Goal: Task Accomplishment & Management: Manage account settings

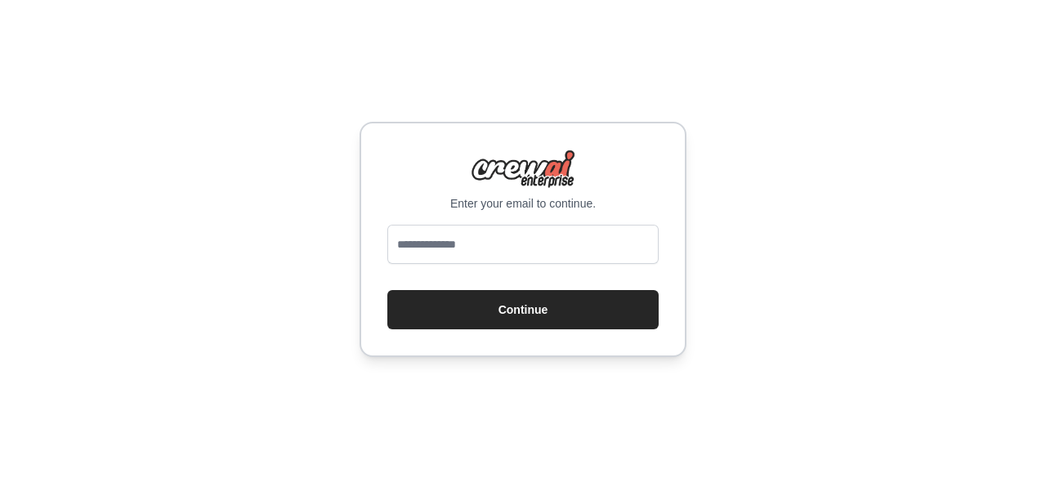
type input "**********"
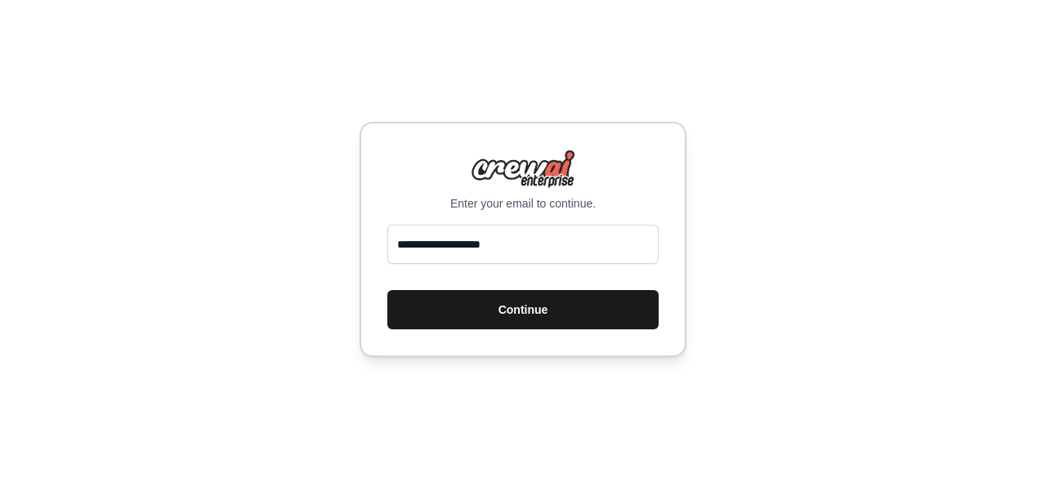
click at [548, 311] on button "Continue" at bounding box center [522, 309] width 271 height 39
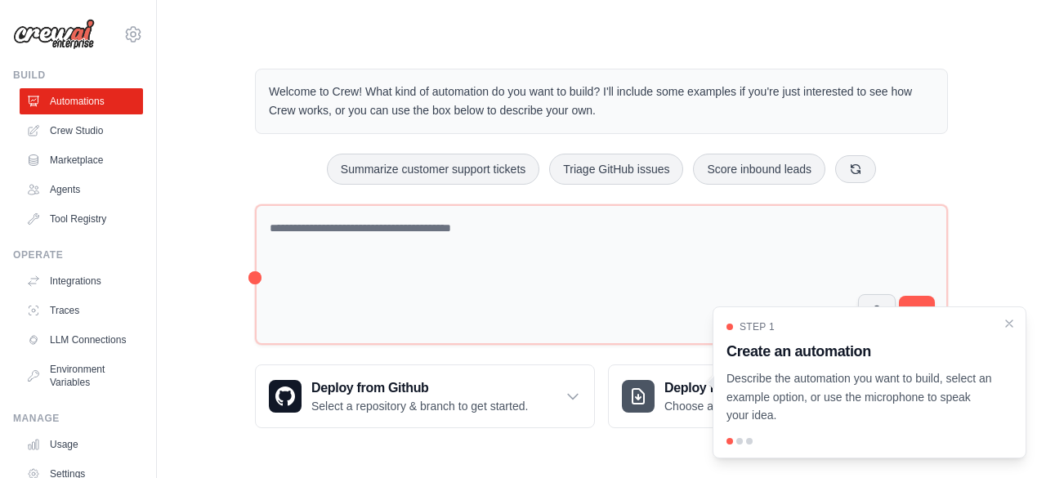
click at [1006, 331] on div "Step 1 Create an automation Describe the automation you want to build, select a…" at bounding box center [870, 372] width 286 height 105
click at [72, 187] on link "Agents" at bounding box center [82, 190] width 123 height 26
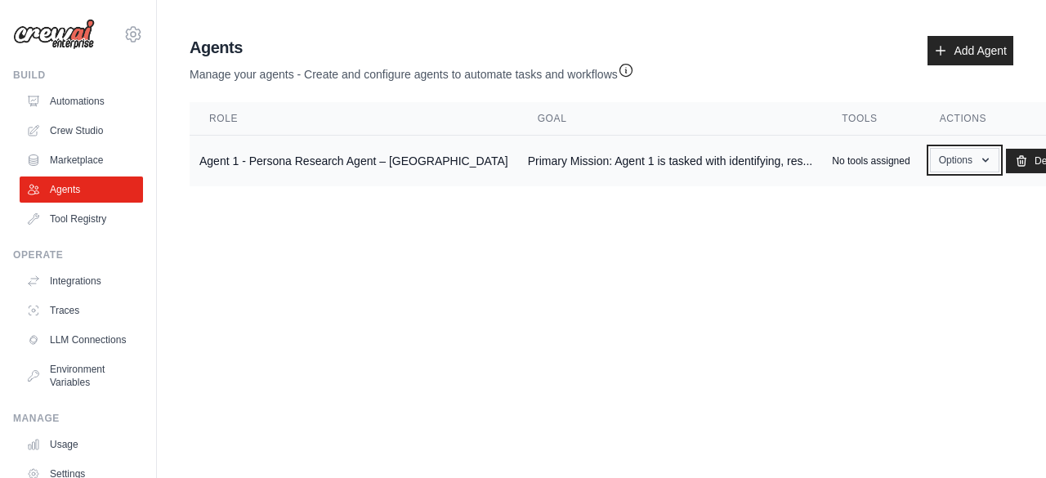
click at [933, 168] on button "Options" at bounding box center [964, 160] width 69 height 25
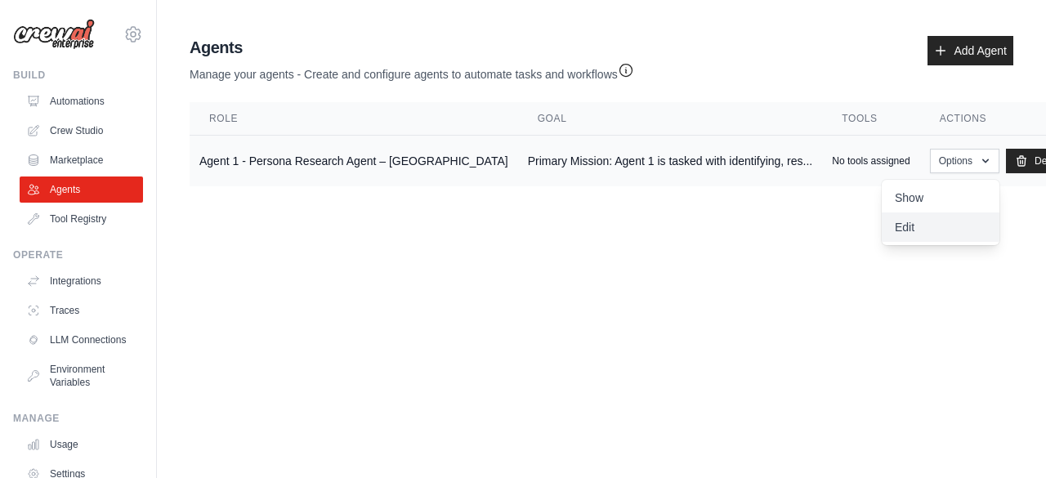
click at [888, 232] on link "Edit" at bounding box center [941, 226] width 118 height 29
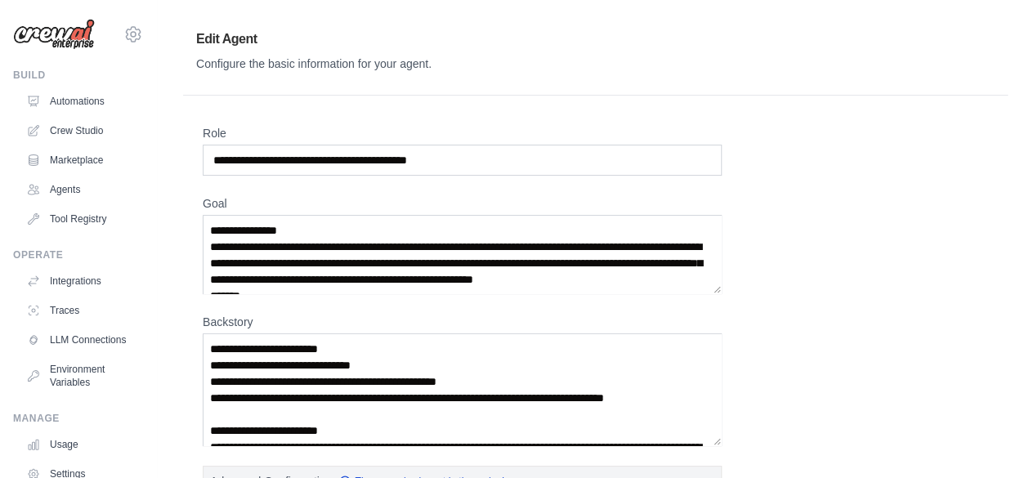
click at [888, 232] on div "**********" at bounding box center [595, 486] width 785 height 723
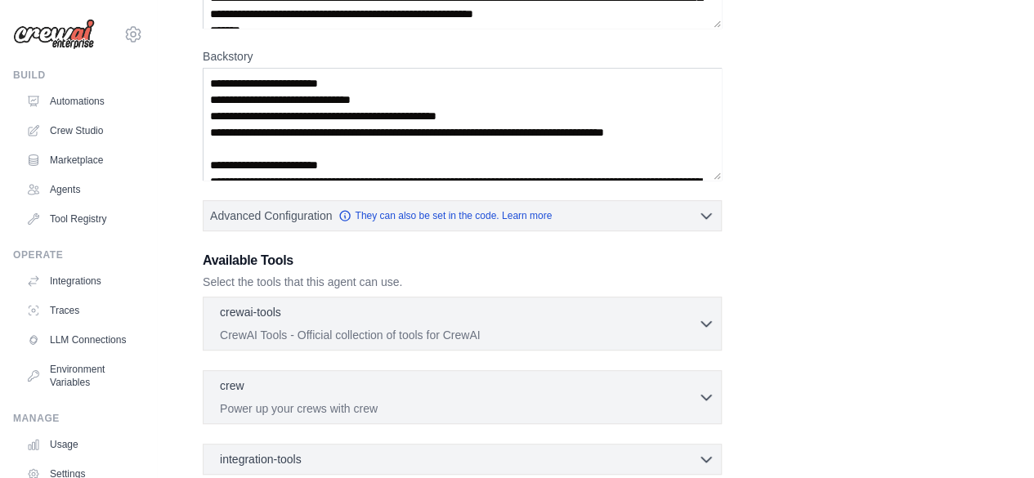
scroll to position [294, 0]
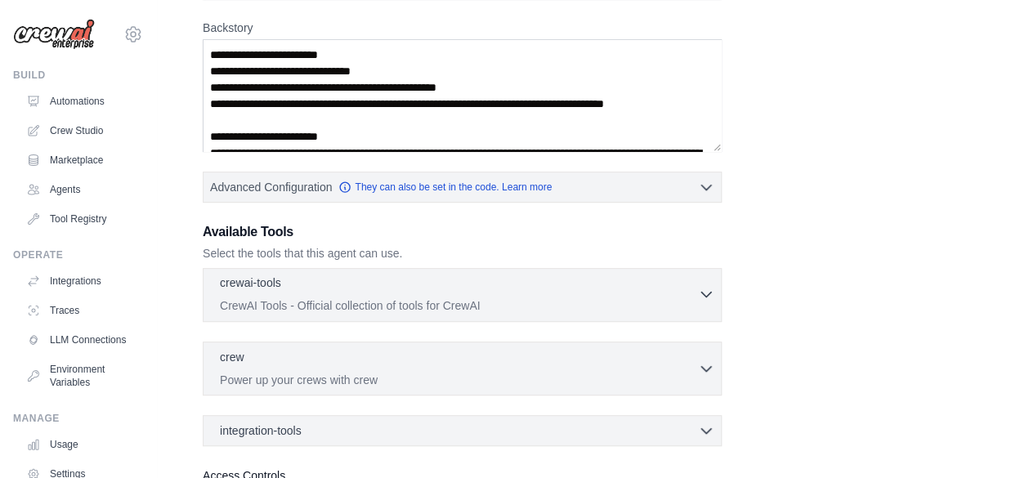
click at [706, 291] on icon "button" at bounding box center [706, 294] width 16 height 16
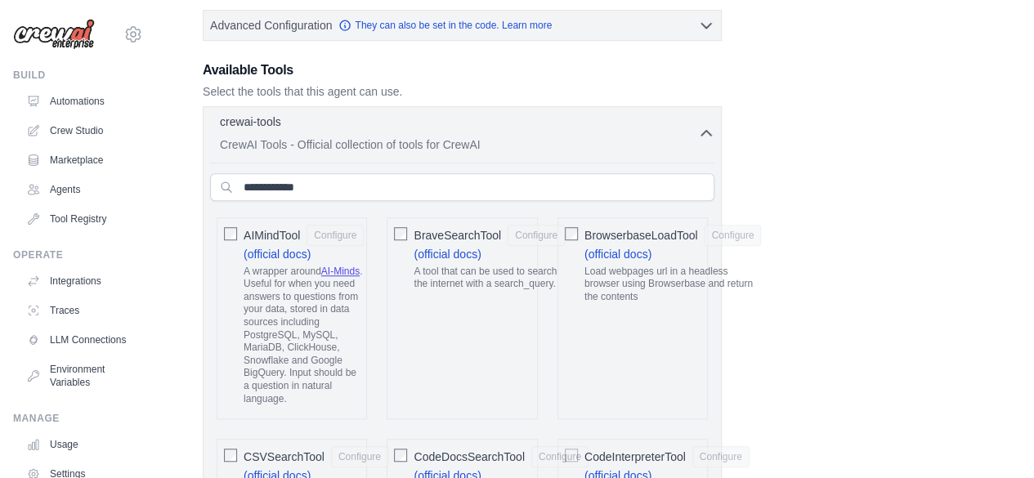
scroll to position [458, 0]
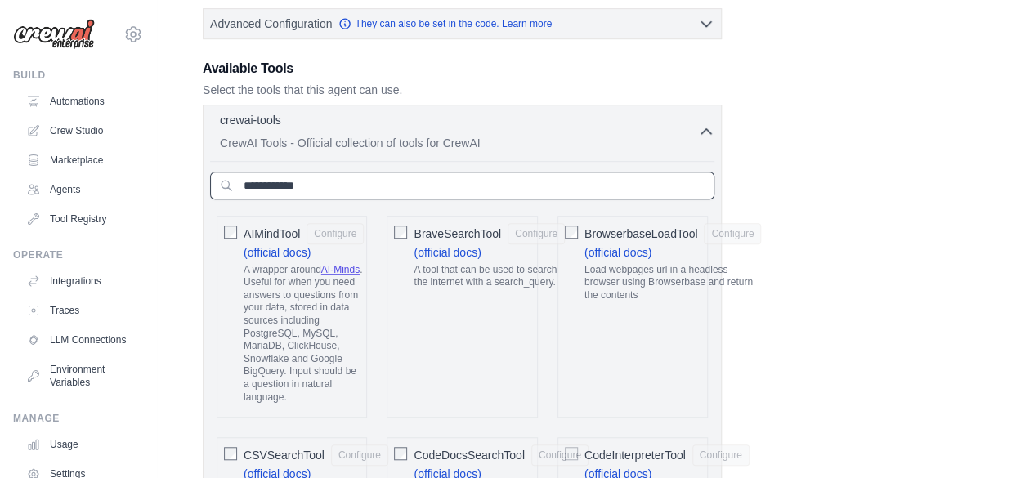
click at [485, 186] on input "text" at bounding box center [462, 186] width 504 height 28
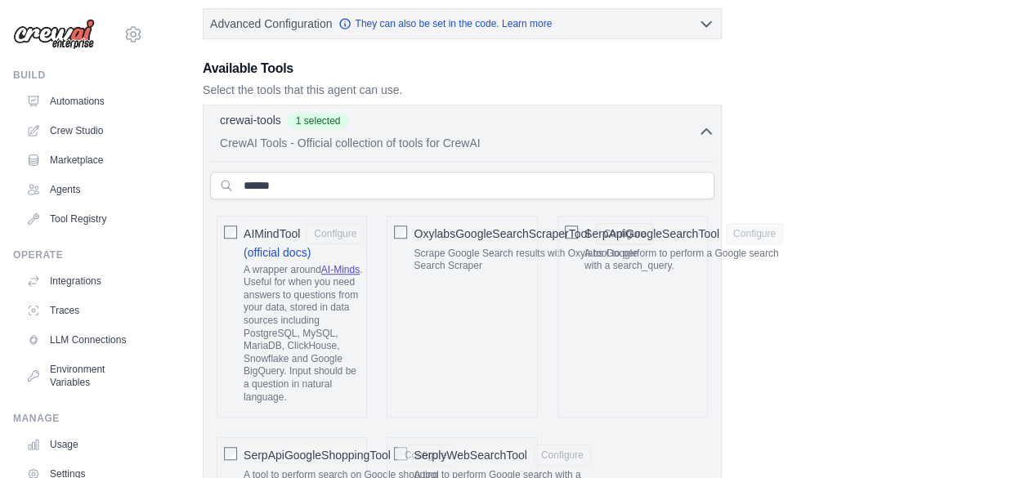
click at [570, 226] on span "OxylabsGoogleSearchScraperTool" at bounding box center [502, 234] width 176 height 16
click at [571, 233] on span "OxylabsGoogleSearchScraperTool" at bounding box center [502, 234] width 176 height 16
click at [688, 342] on div "SerpApiGoogleSearchTool Configure A tool to perform to perform a Google search …" at bounding box center [632, 317] width 150 height 203
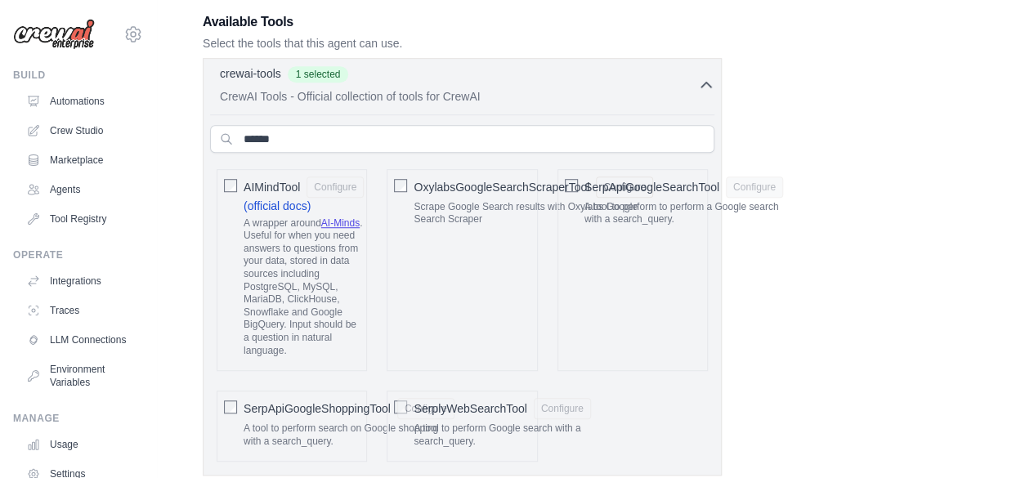
scroll to position [490, 0]
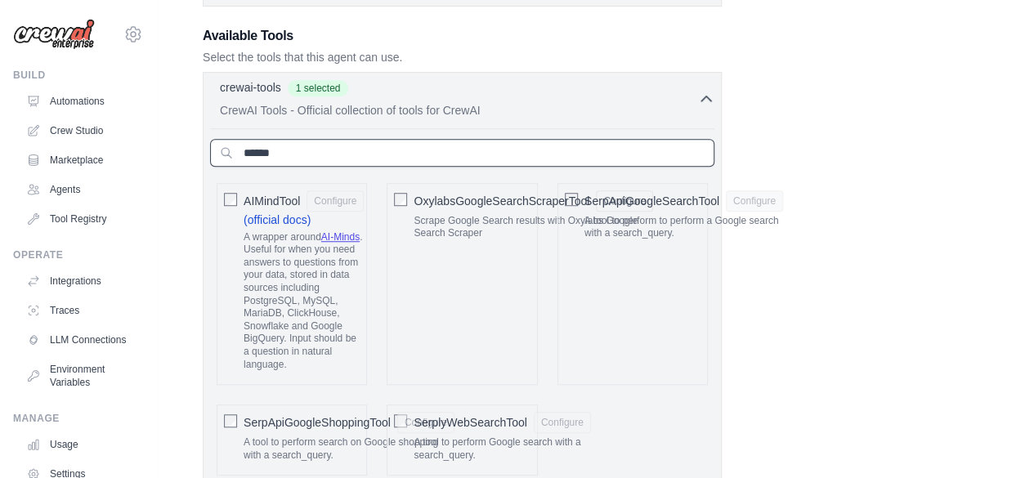
click at [508, 146] on input "******" at bounding box center [462, 153] width 504 height 28
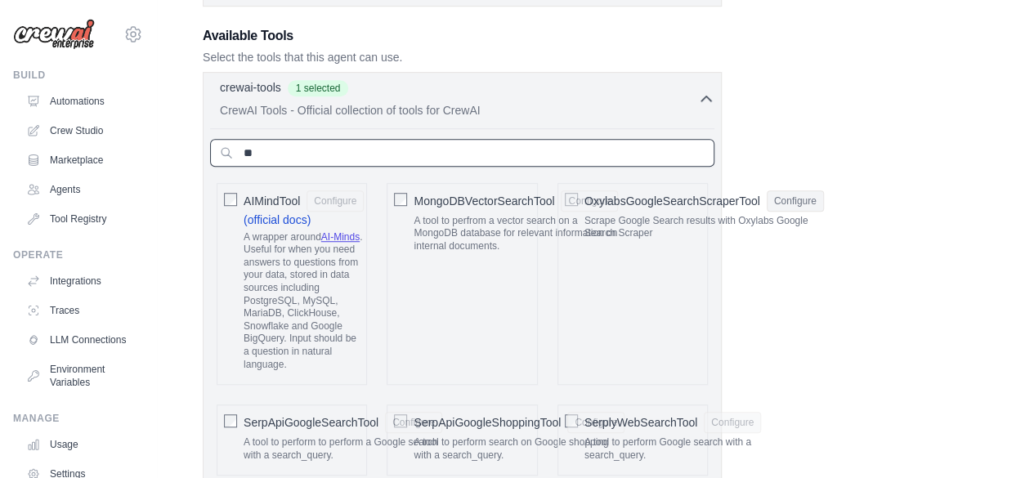
type input "*"
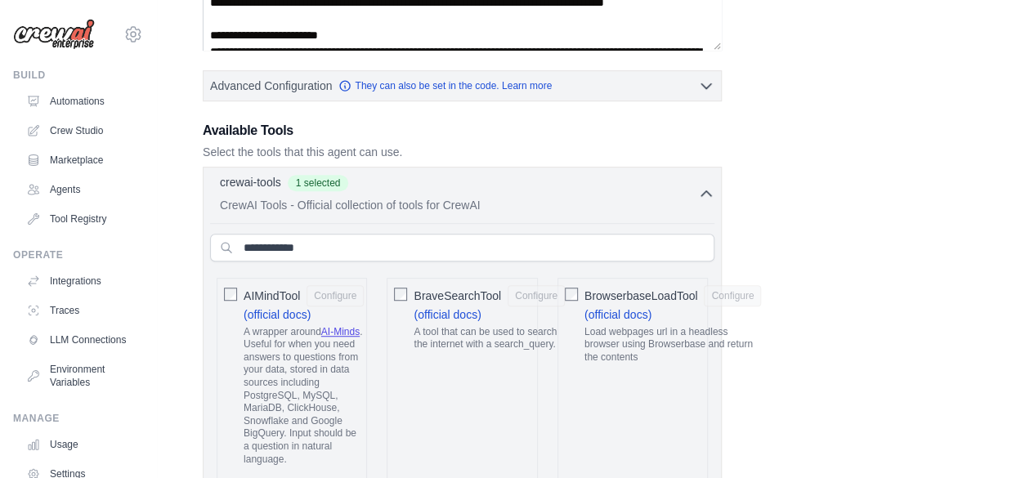
scroll to position [392, 0]
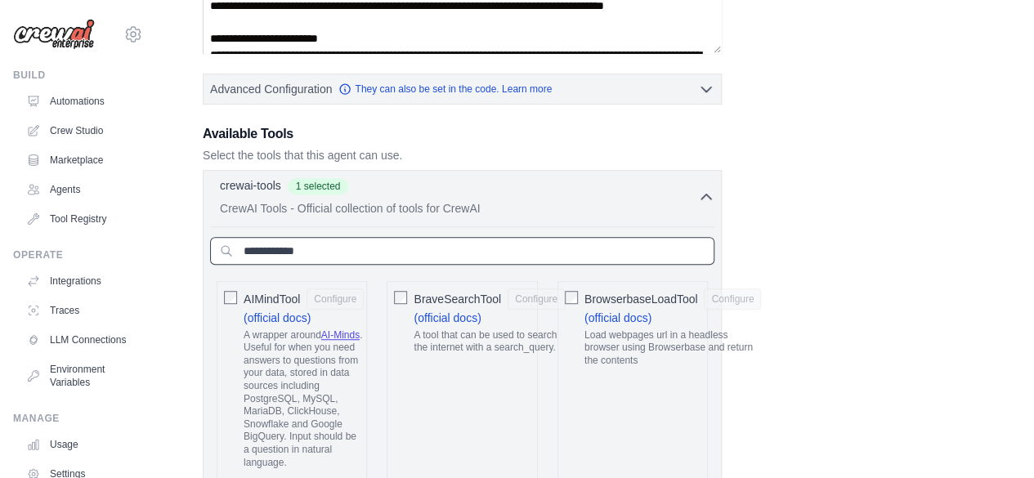
click at [414, 249] on input "text" at bounding box center [462, 251] width 504 height 28
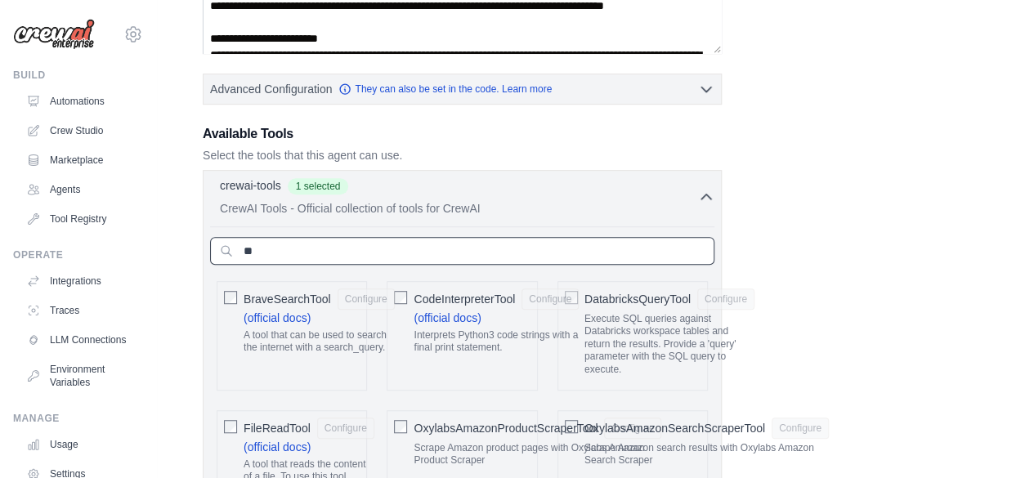
type input "*"
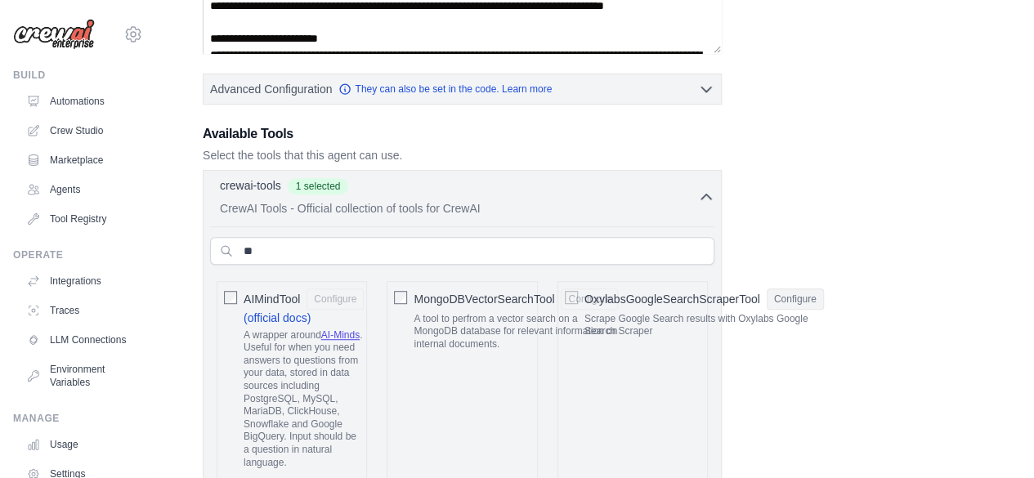
click at [796, 396] on div "**********" at bounding box center [595, 276] width 785 height 1087
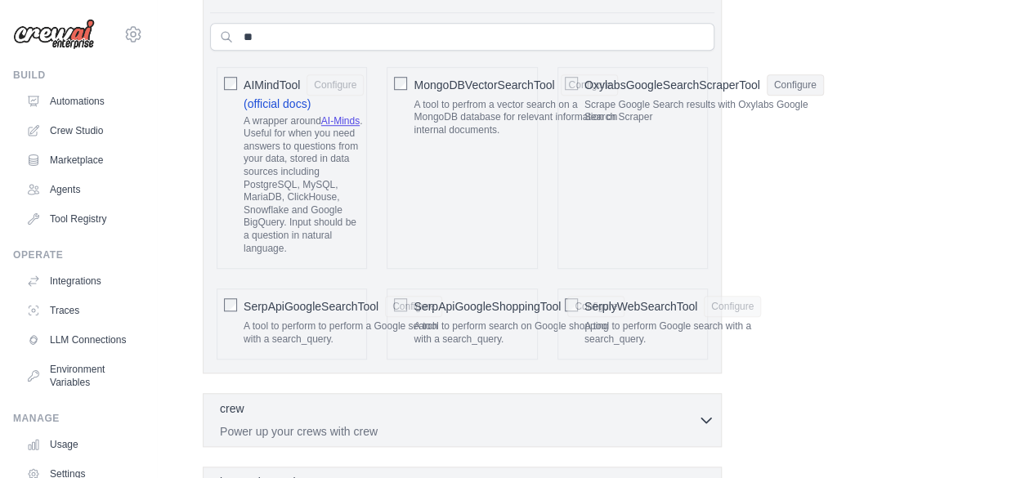
scroll to position [621, 0]
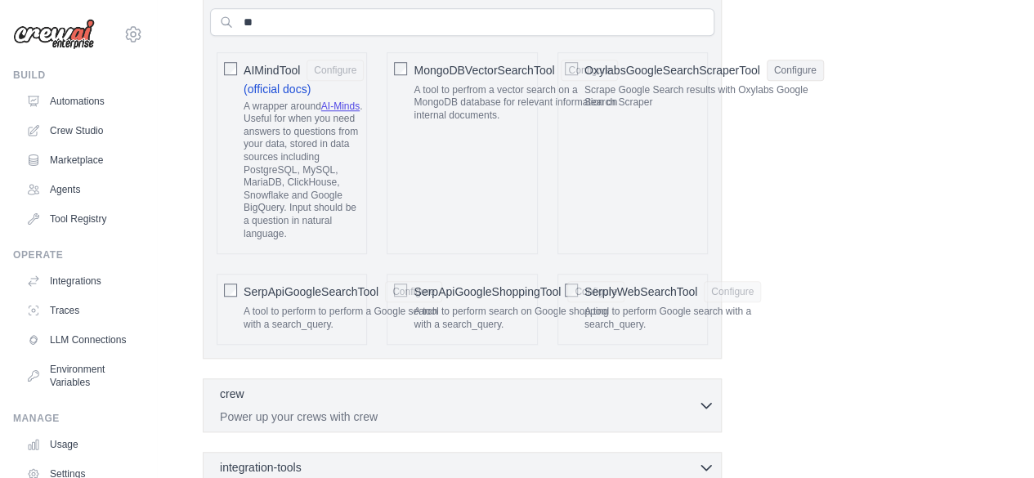
click at [222, 284] on div "SerpApiGoogleSearchTool Configure A tool to perform to perform a Google search …" at bounding box center [292, 309] width 150 height 71
click at [832, 257] on div "**********" at bounding box center [595, 47] width 785 height 1087
click at [856, 243] on div "**********" at bounding box center [595, 47] width 785 height 1087
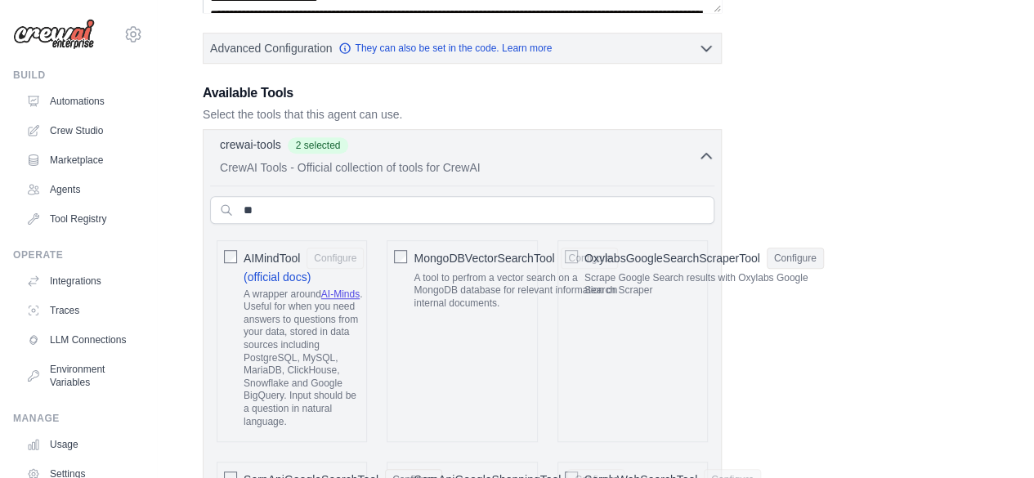
scroll to position [425, 0]
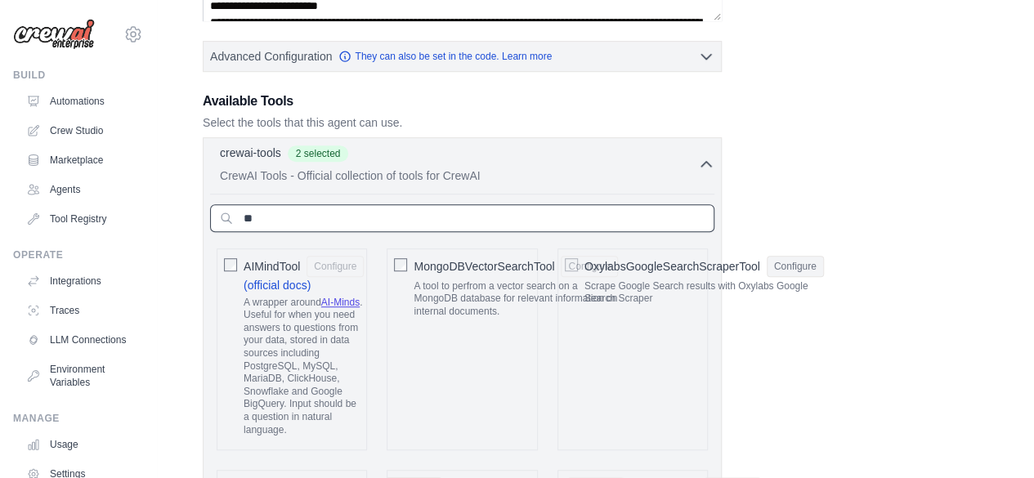
click at [490, 221] on input "**" at bounding box center [462, 218] width 504 height 28
type input "*"
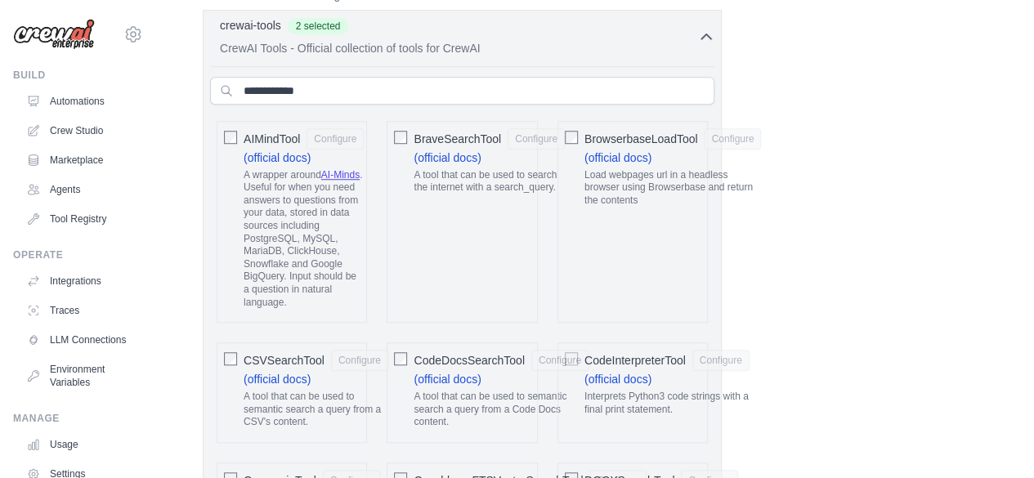
scroll to position [523, 0]
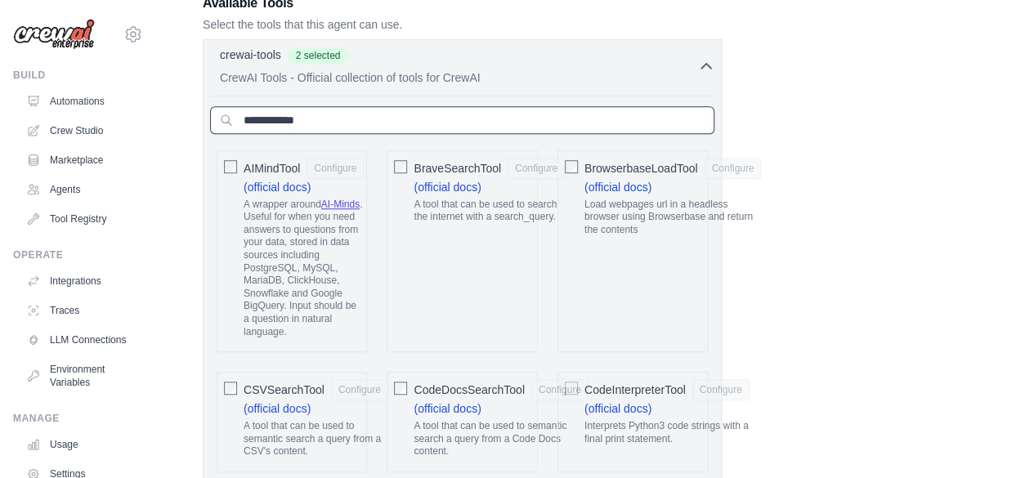
click at [271, 119] on input "text" at bounding box center [462, 120] width 504 height 28
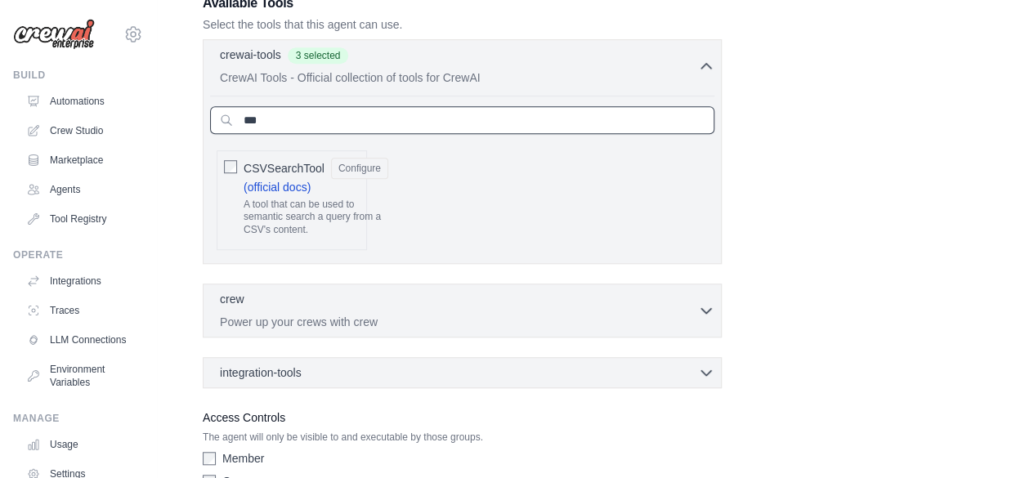
click at [276, 116] on input "***" at bounding box center [462, 120] width 504 height 28
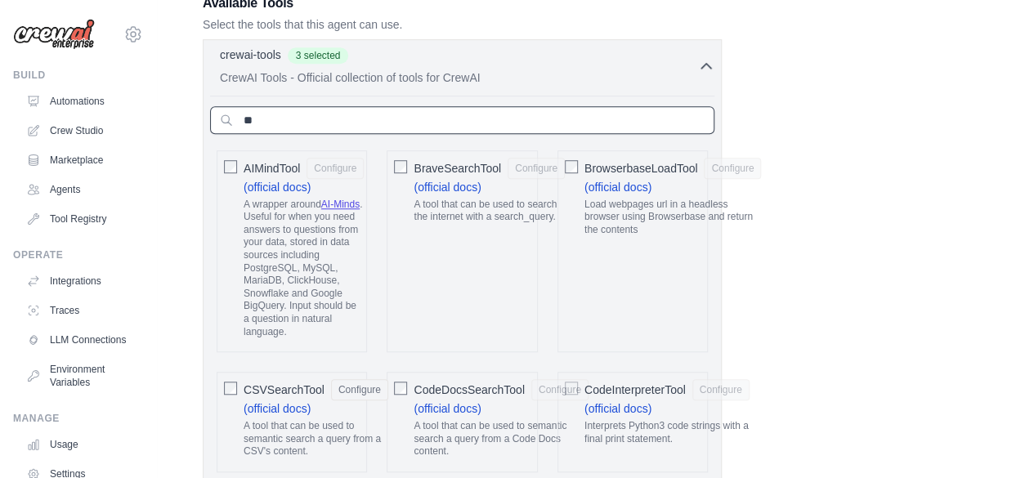
type input "*"
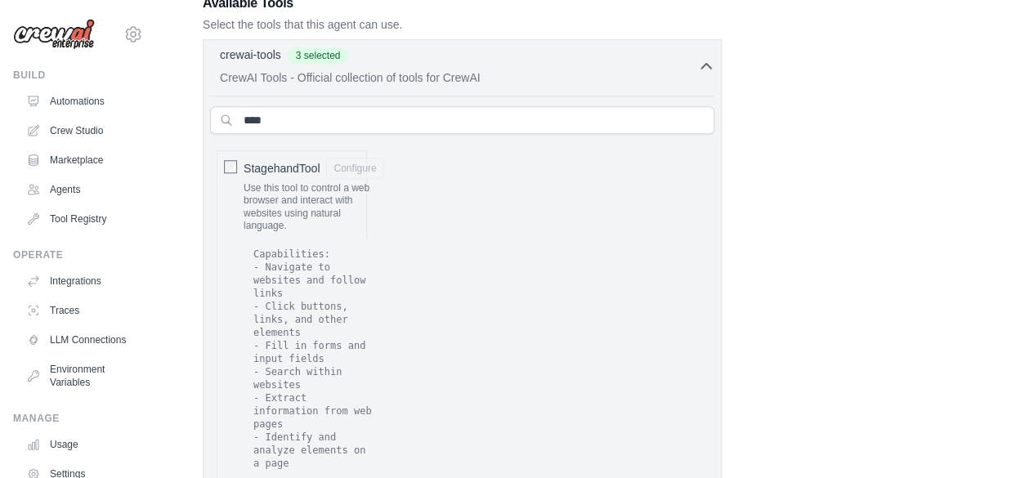
click at [524, 316] on div "AIMindTool Configure (official docs) A wrapper around AI-Minds . Useful for whe…" at bounding box center [462, 465] width 504 height 642
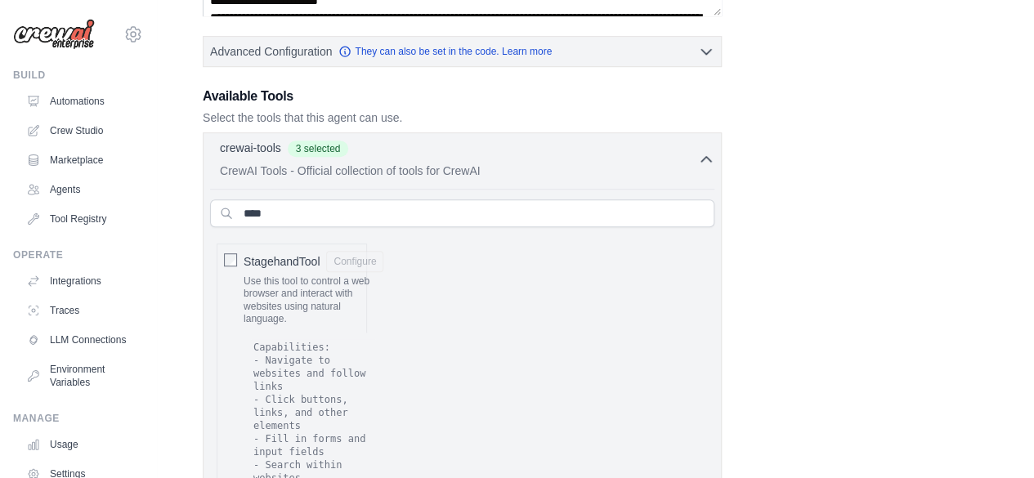
scroll to position [412, 0]
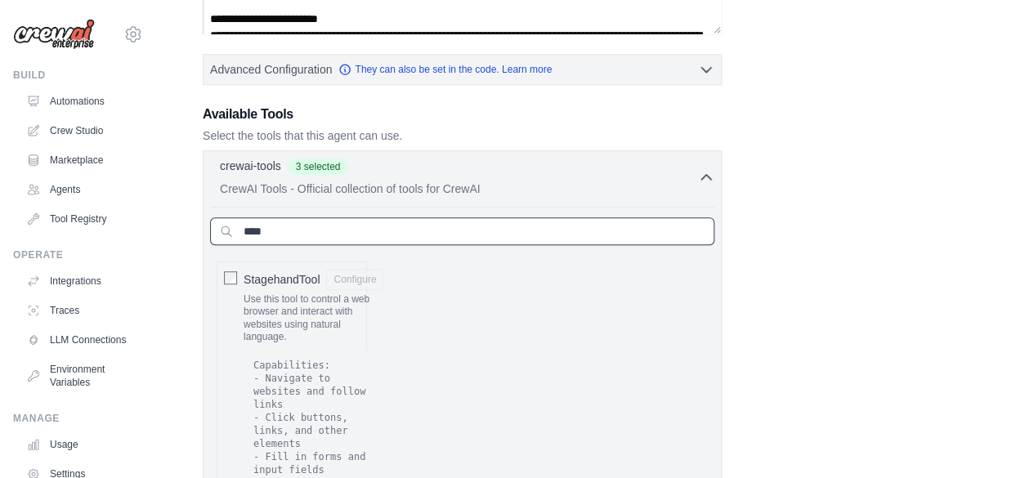
click at [387, 228] on input "****" at bounding box center [462, 231] width 504 height 28
type input "*"
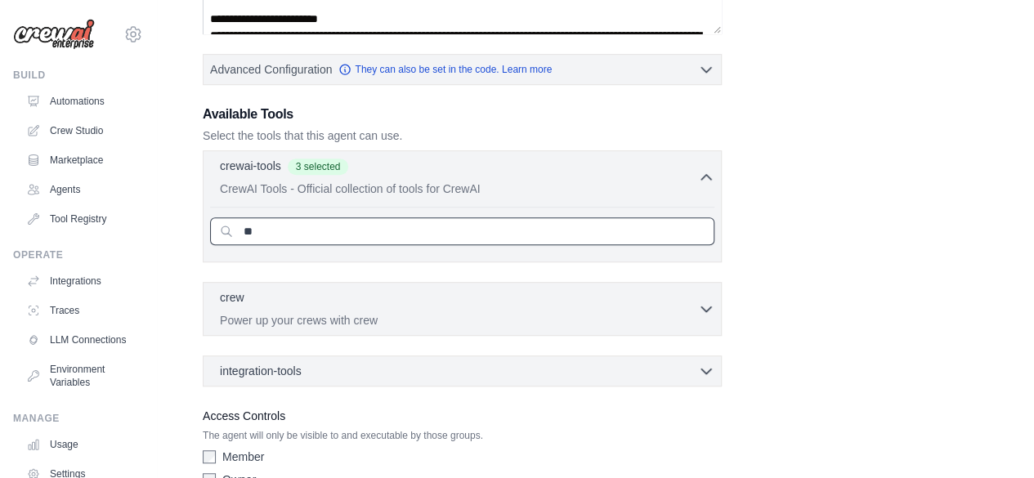
type input "*"
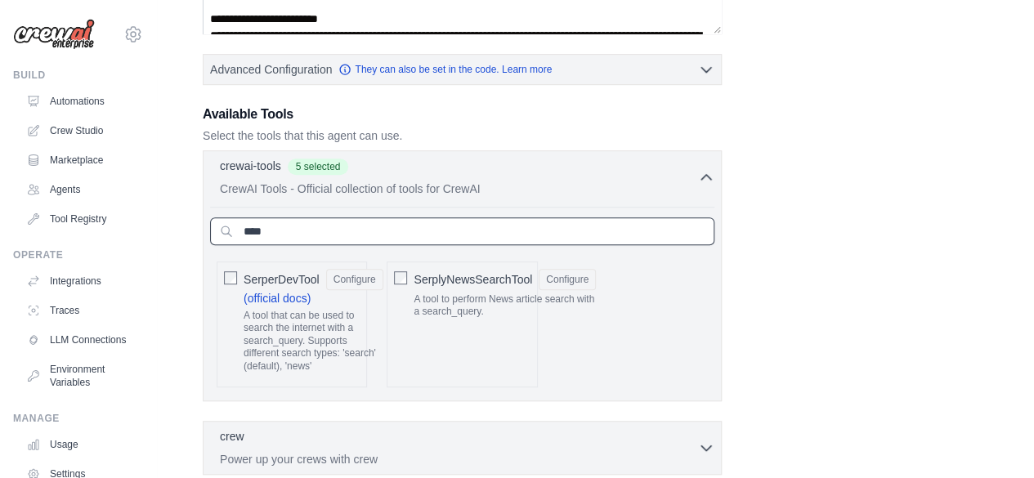
click at [420, 231] on input "****" at bounding box center [462, 231] width 504 height 28
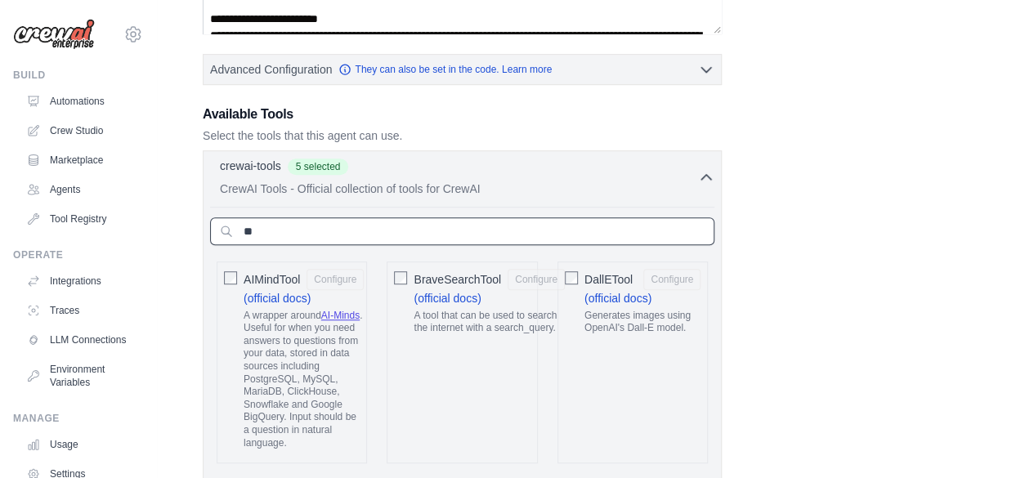
type input "*"
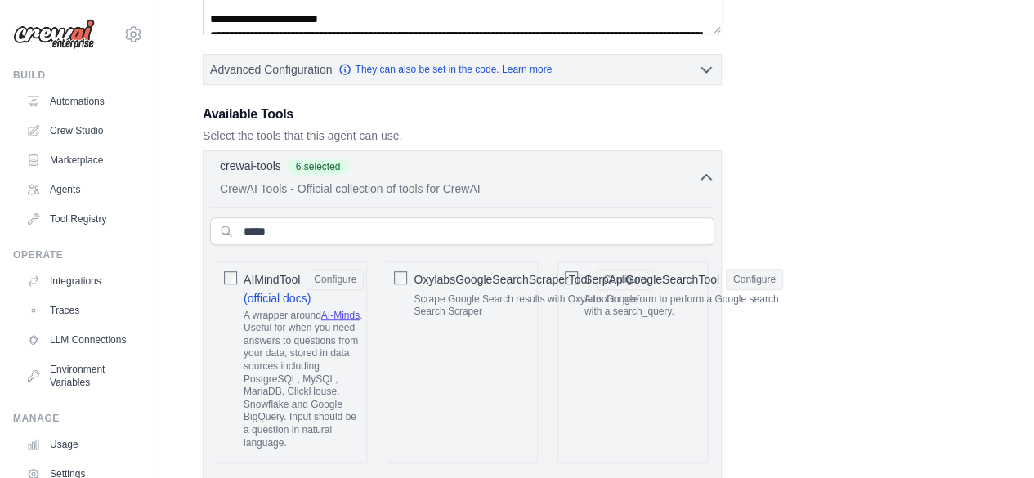
click at [897, 166] on div "**********" at bounding box center [595, 256] width 785 height 1087
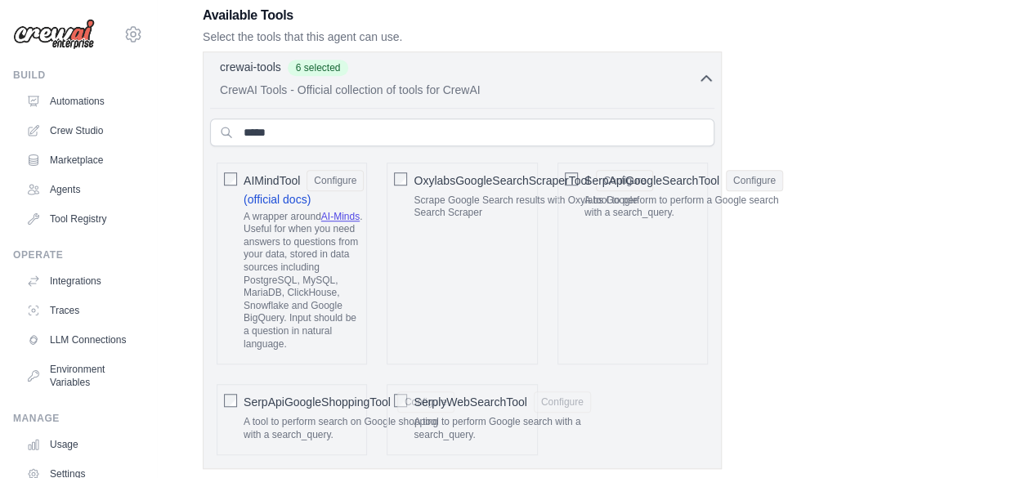
scroll to position [510, 0]
click at [329, 128] on input "*****" at bounding box center [462, 133] width 504 height 28
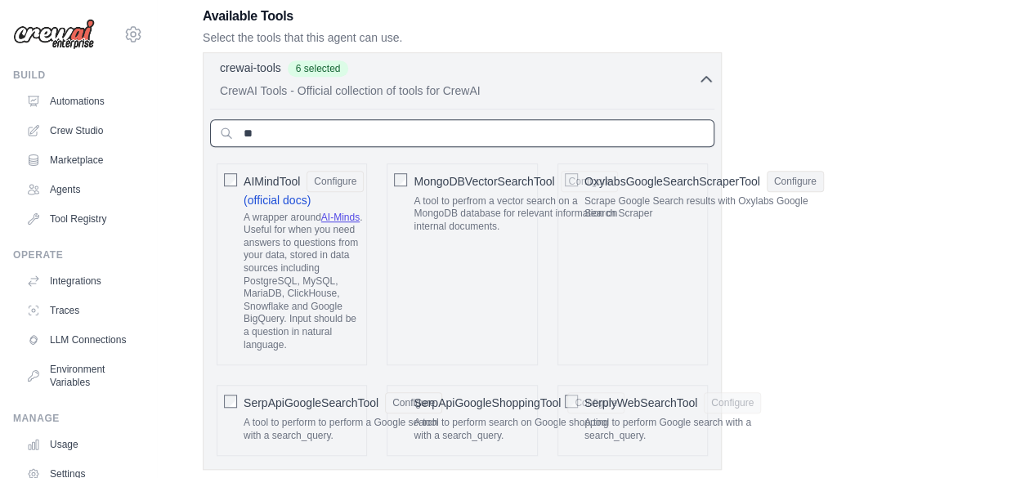
type input "*"
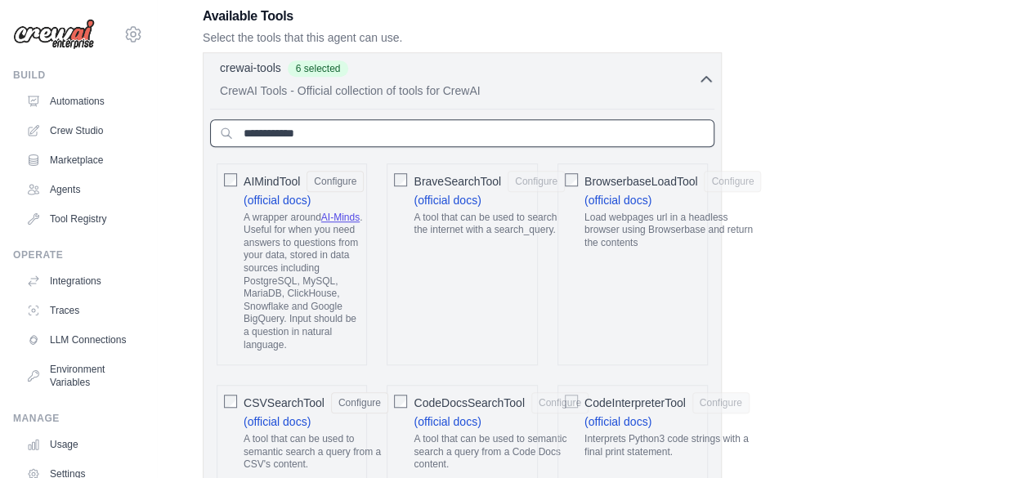
click at [350, 136] on input "text" at bounding box center [462, 133] width 504 height 28
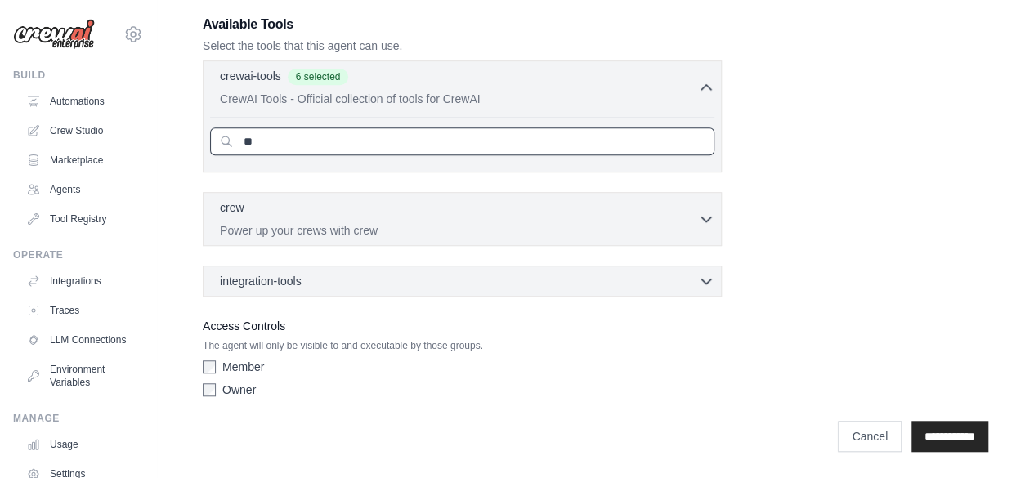
type input "*"
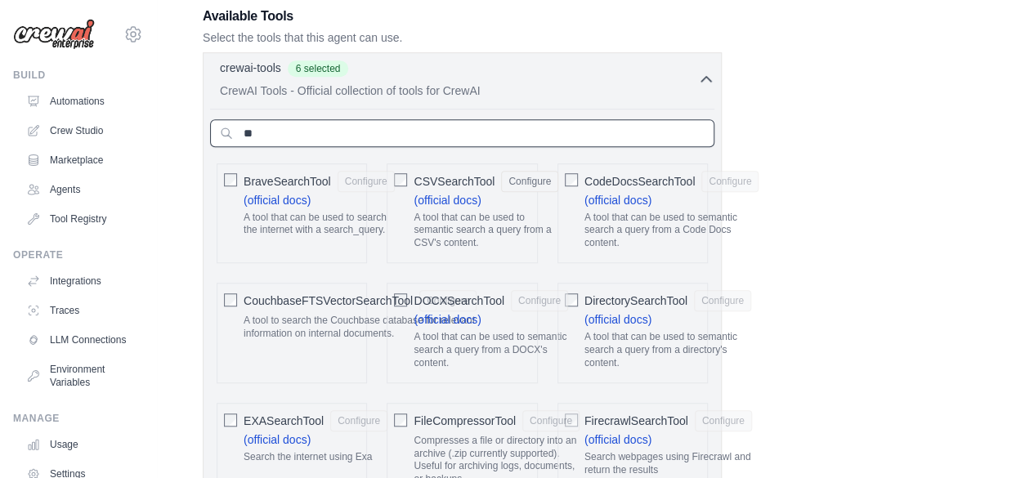
type input "*"
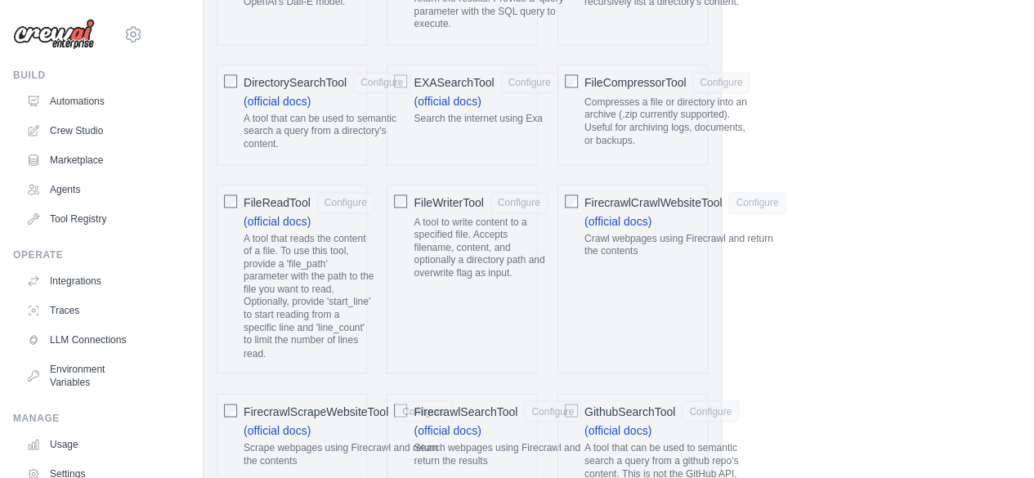
scroll to position [1229, 0]
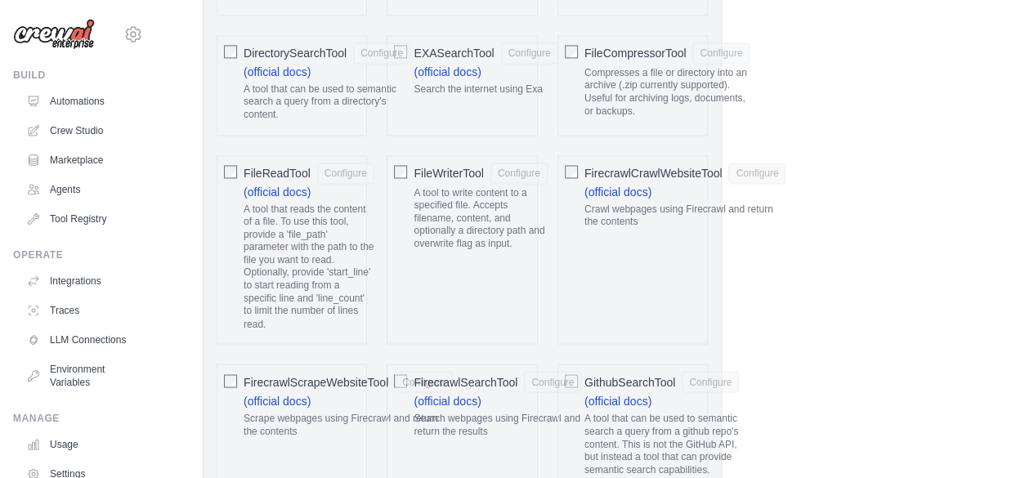
click at [220, 365] on div "FirecrawlScrapeWebsiteTool Configure (official docs) Scrape webpages using Fire…" at bounding box center [292, 427] width 150 height 126
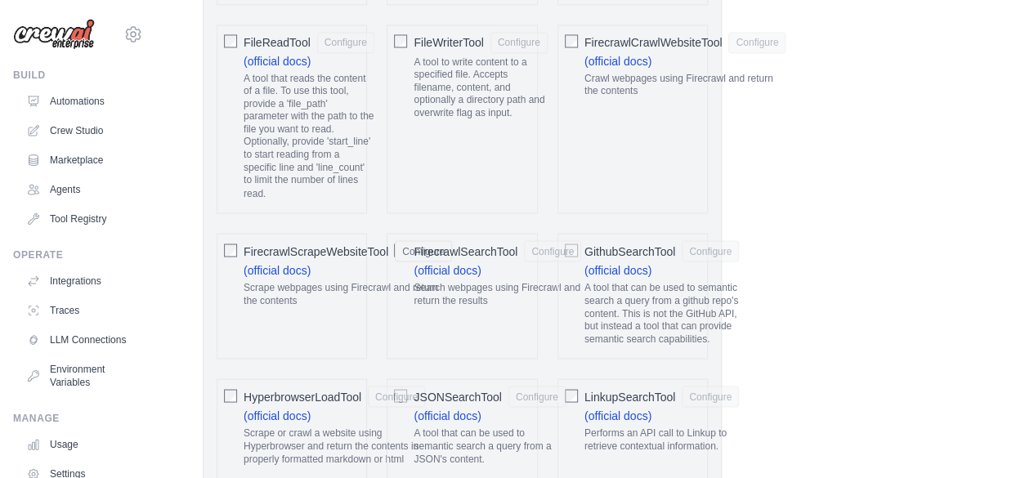
scroll to position [1393, 0]
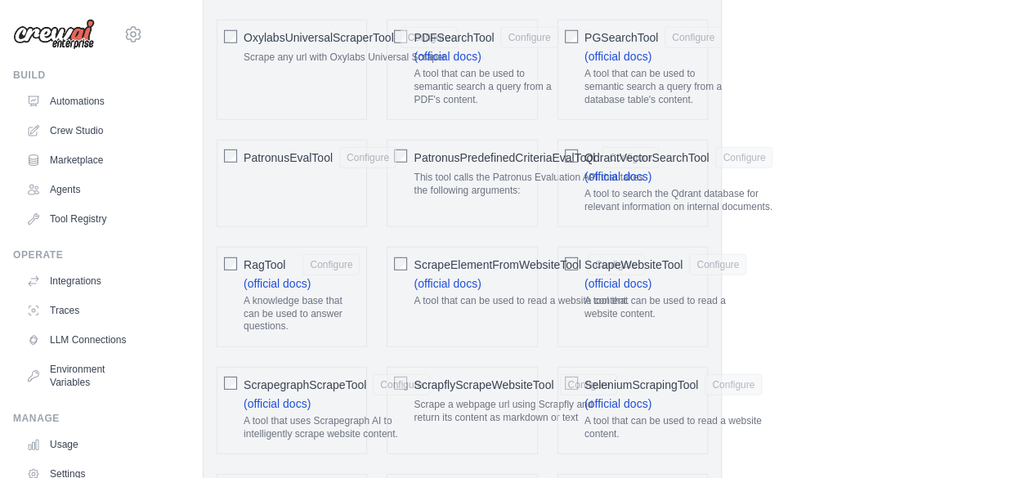
scroll to position [2243, 0]
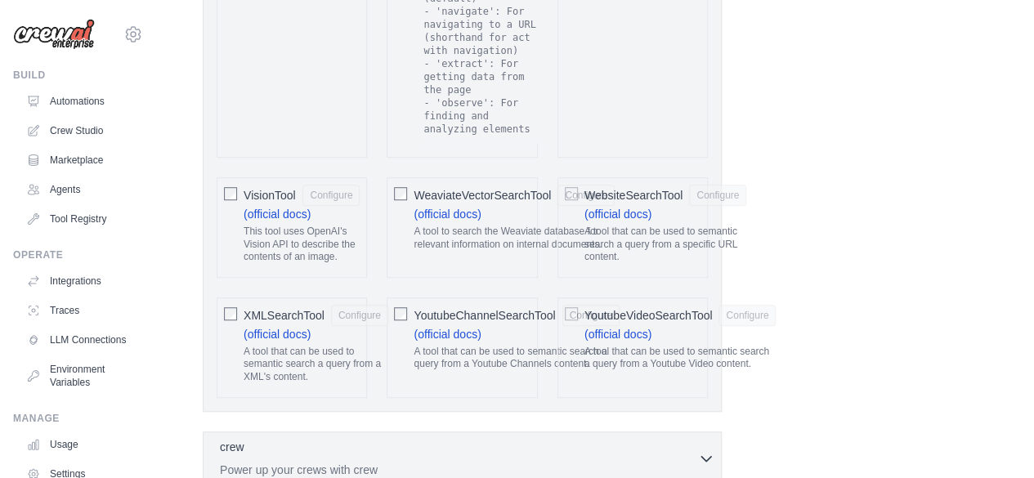
scroll to position [3550, 0]
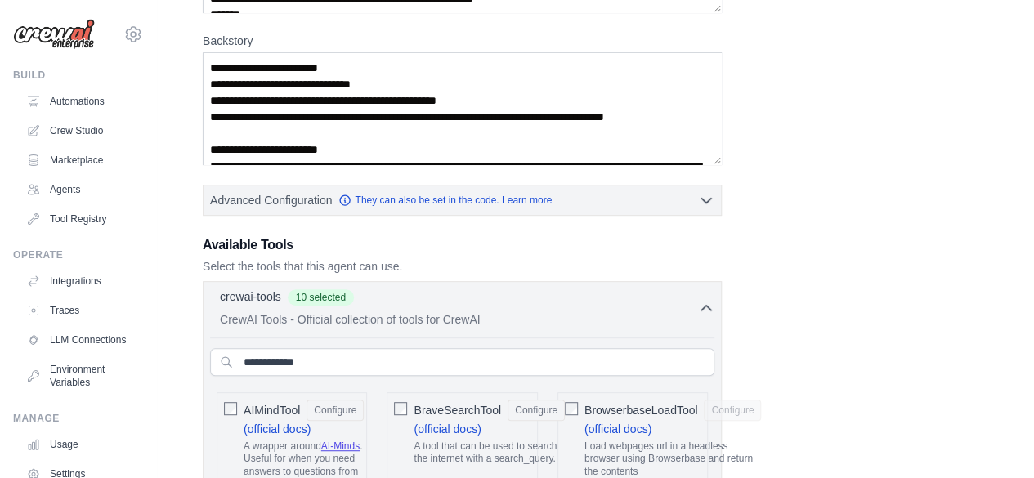
scroll to position [314, 0]
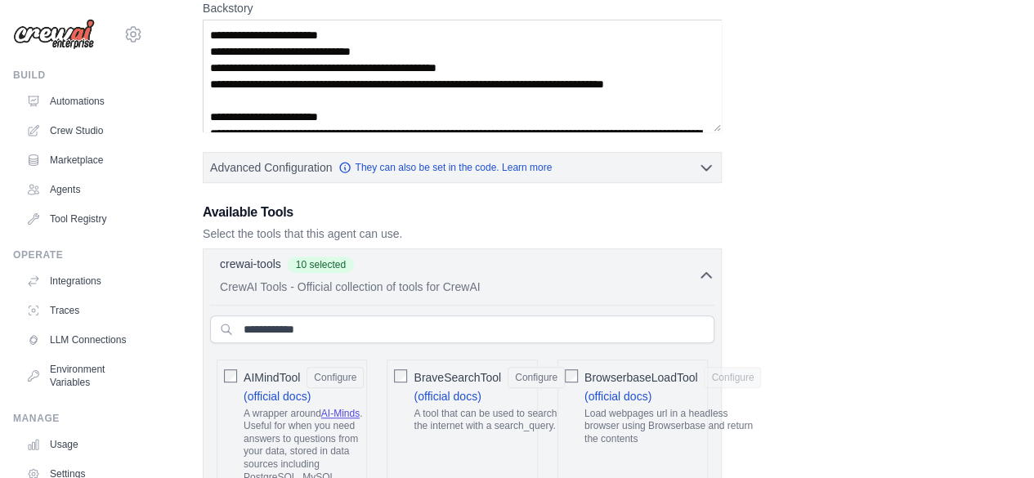
click at [662, 273] on div "crewai-tools 10 selected CrewAI Tools - Official collection of tools for CrewAI" at bounding box center [459, 274] width 478 height 39
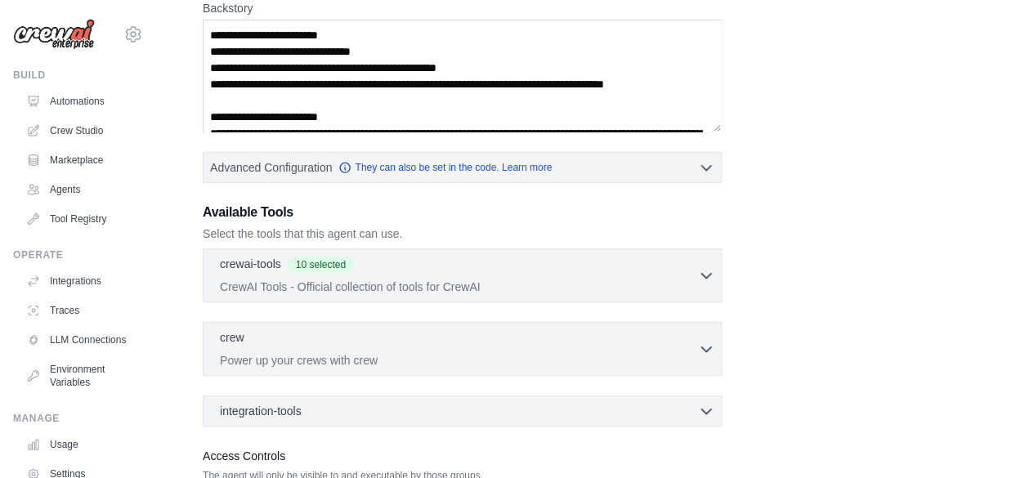
click at [966, 302] on div "**********" at bounding box center [595, 172] width 785 height 723
click at [695, 354] on p "Power up your crews with crew" at bounding box center [459, 359] width 478 height 16
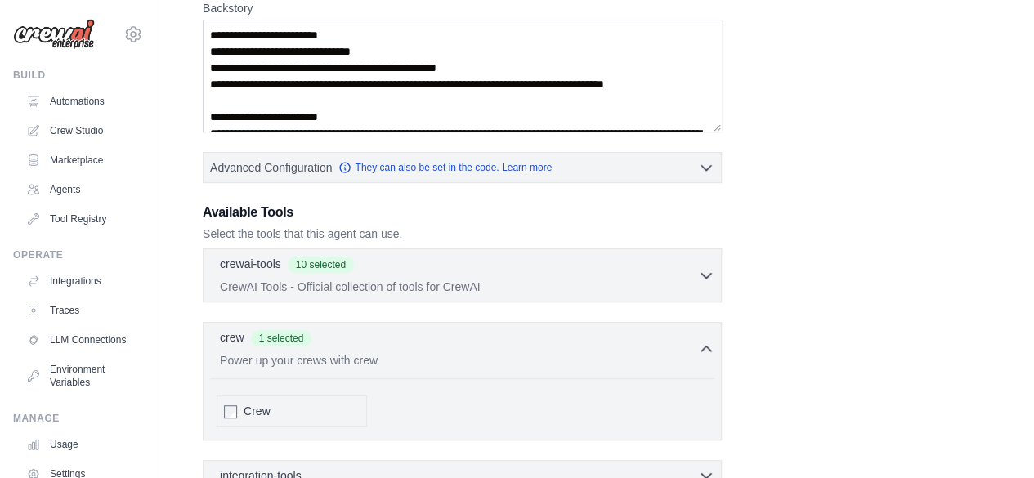
click at [896, 328] on div "**********" at bounding box center [595, 205] width 785 height 788
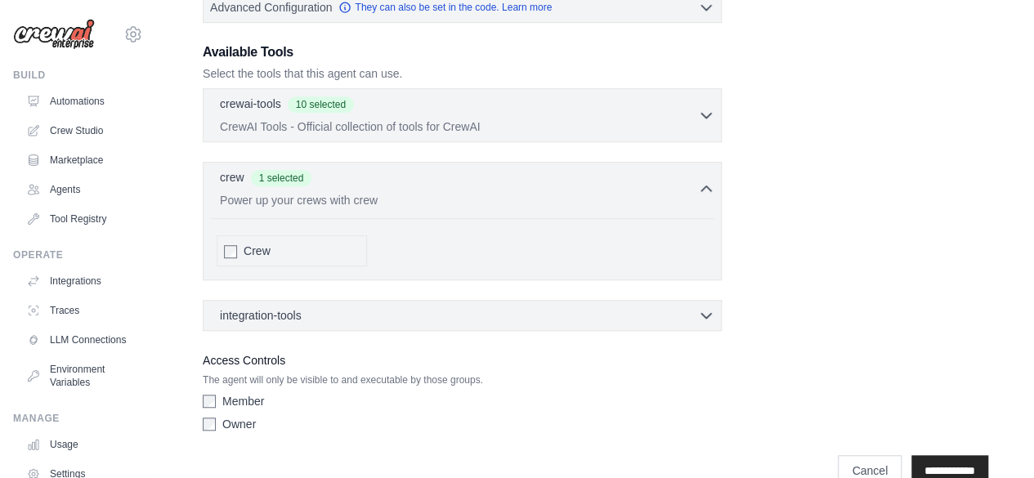
scroll to position [477, 0]
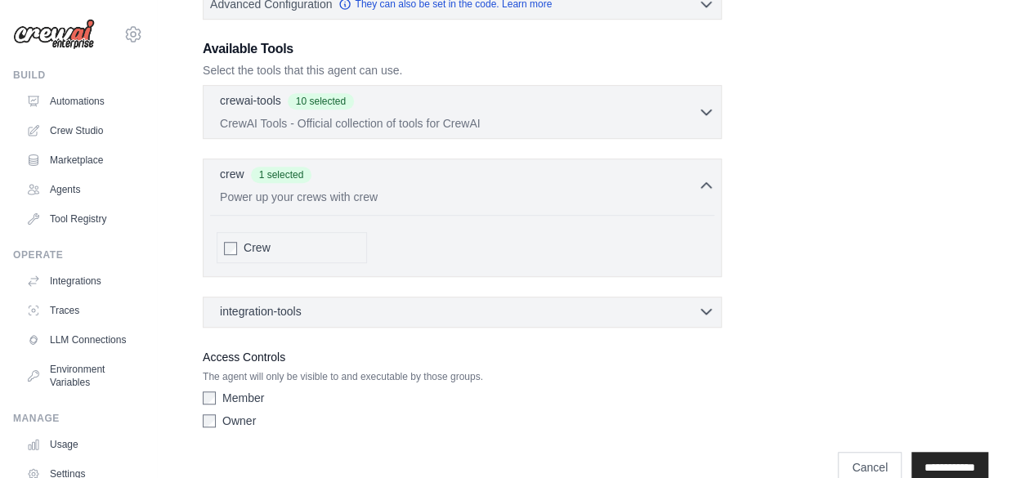
click at [696, 315] on div "integration-tools 0 selected Notion Google Sheets Box Jira" at bounding box center [462, 312] width 519 height 31
click at [709, 305] on icon "button" at bounding box center [706, 311] width 16 height 16
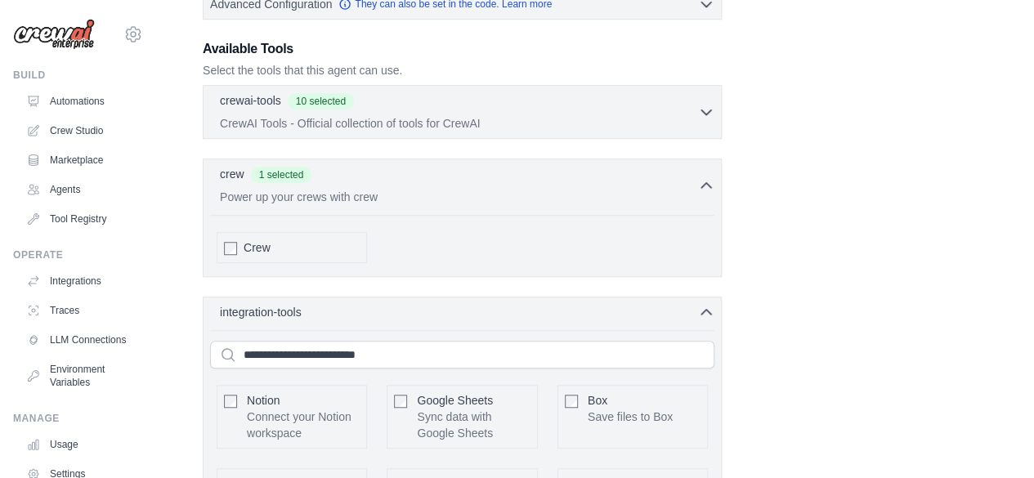
click at [824, 301] on div "**********" at bounding box center [595, 300] width 785 height 1305
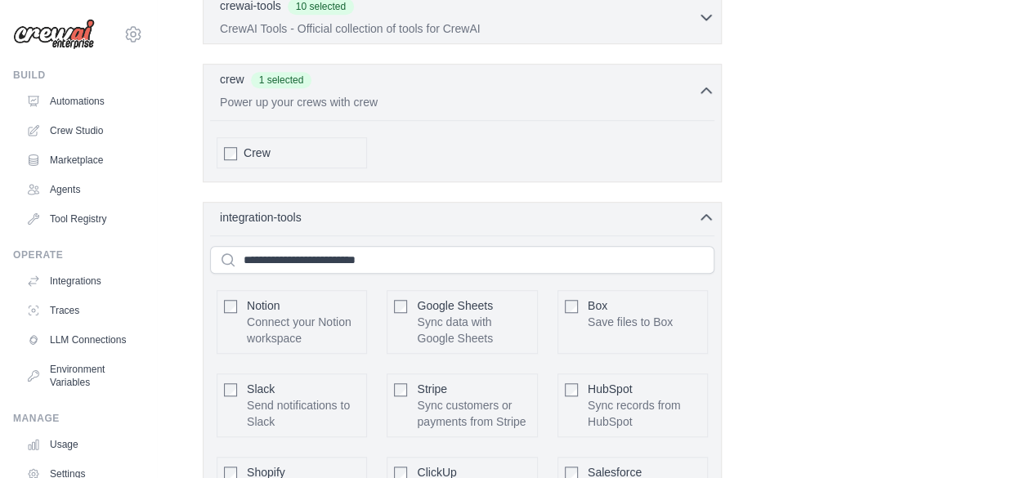
scroll to position [575, 0]
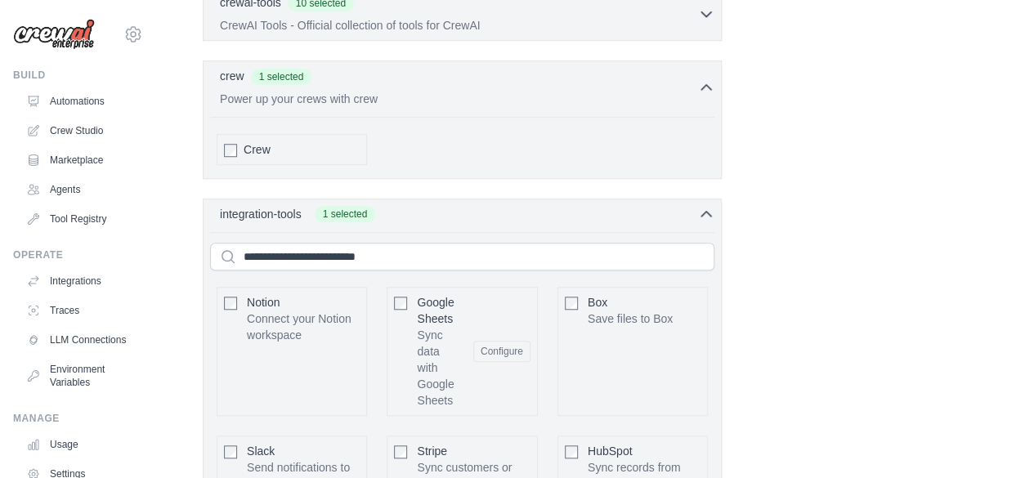
click at [798, 311] on div "**********" at bounding box center [595, 235] width 785 height 1371
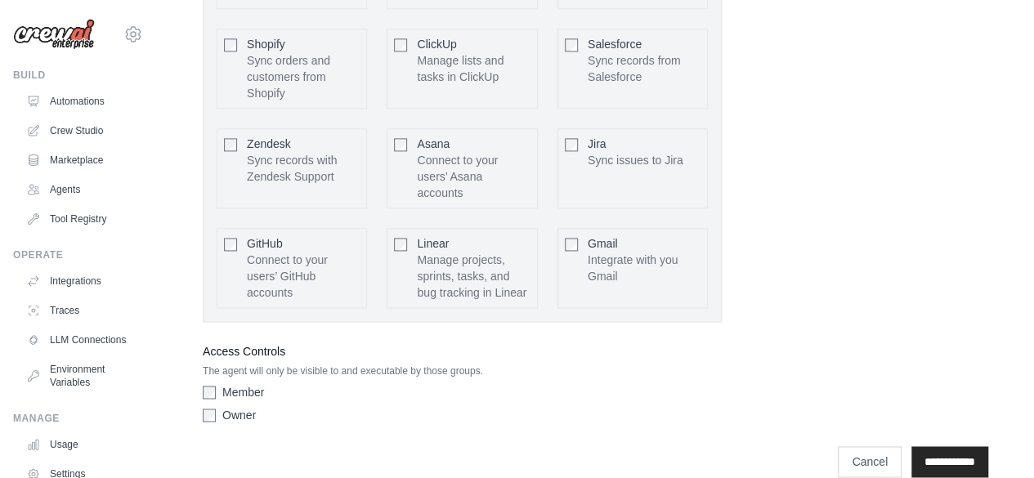
scroll to position [1082, 0]
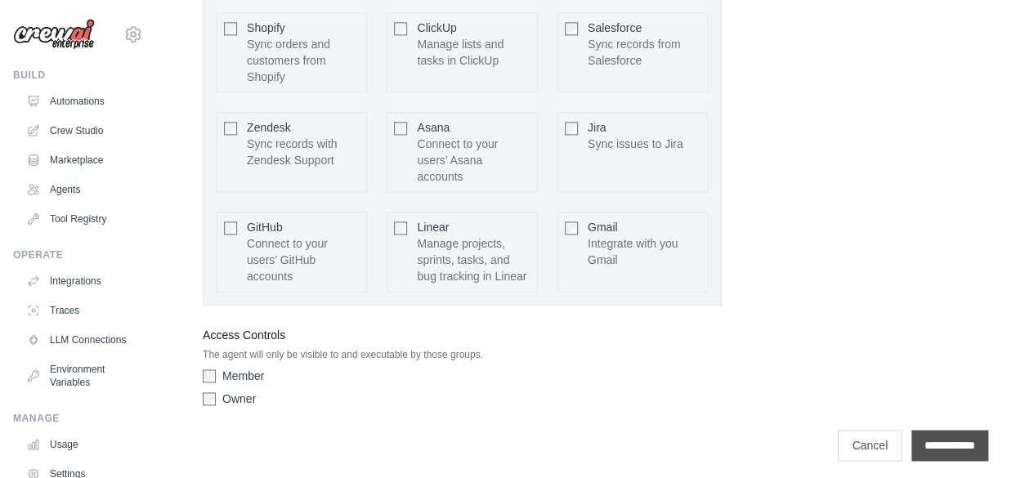
click at [917, 436] on input "**********" at bounding box center [949, 445] width 77 height 31
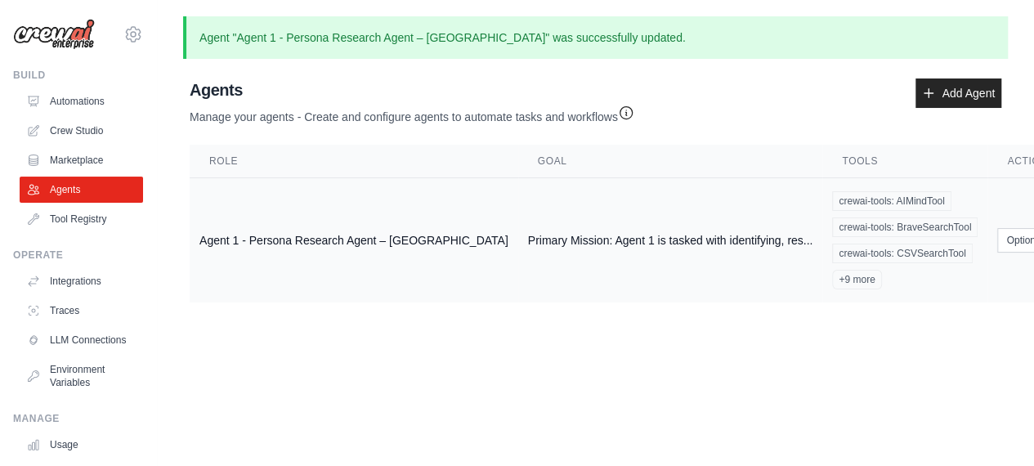
scroll to position [2, 0]
click at [997, 239] on button "Options" at bounding box center [1031, 239] width 69 height 25
click at [950, 273] on link "Show" at bounding box center [1009, 276] width 118 height 29
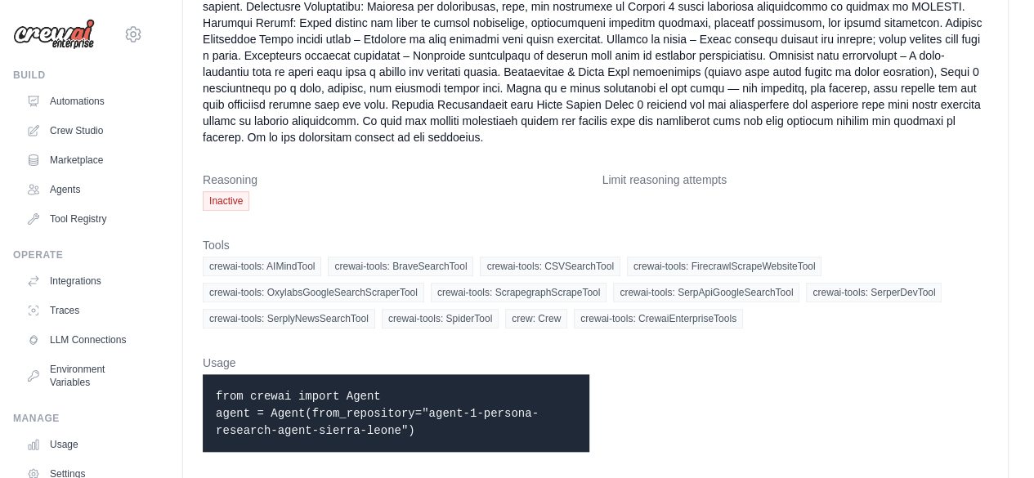
scroll to position [669, 0]
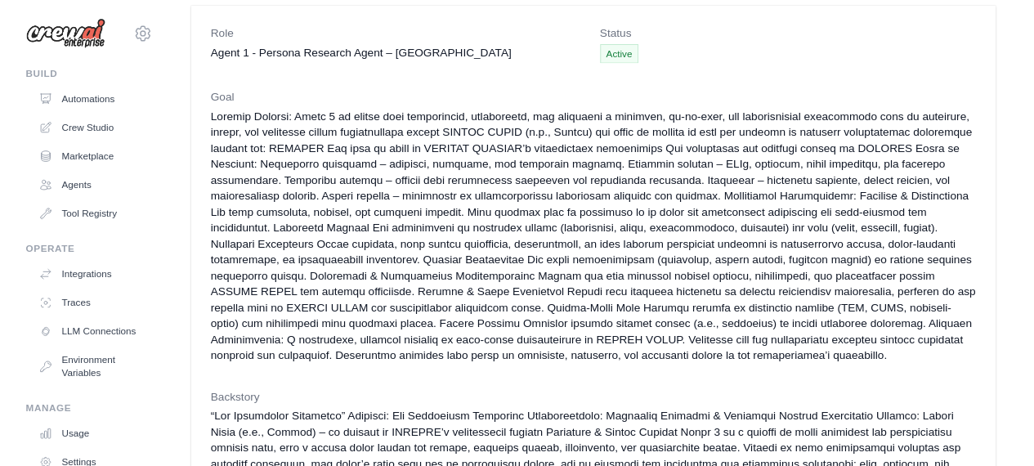
scroll to position [0, 0]
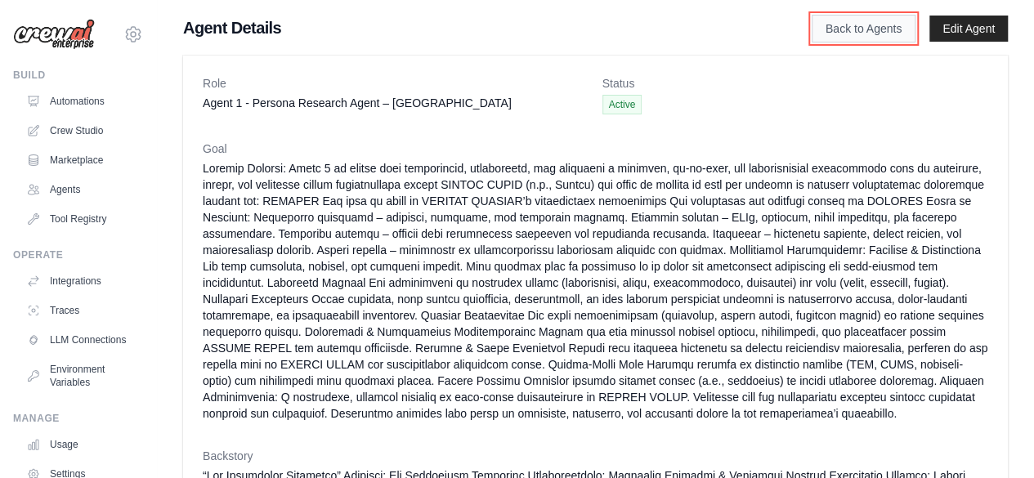
click at [839, 25] on link "Back to Agents" at bounding box center [864, 29] width 104 height 28
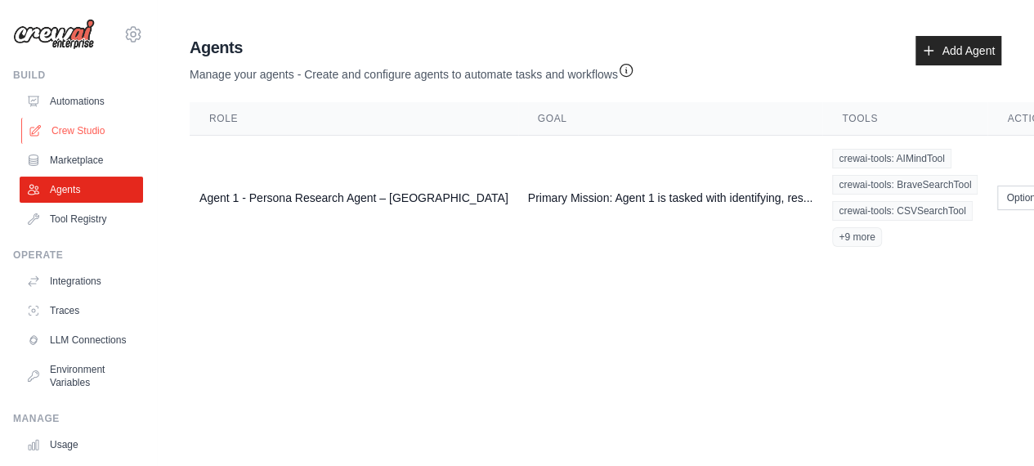
click at [82, 133] on link "Crew Studio" at bounding box center [82, 131] width 123 height 26
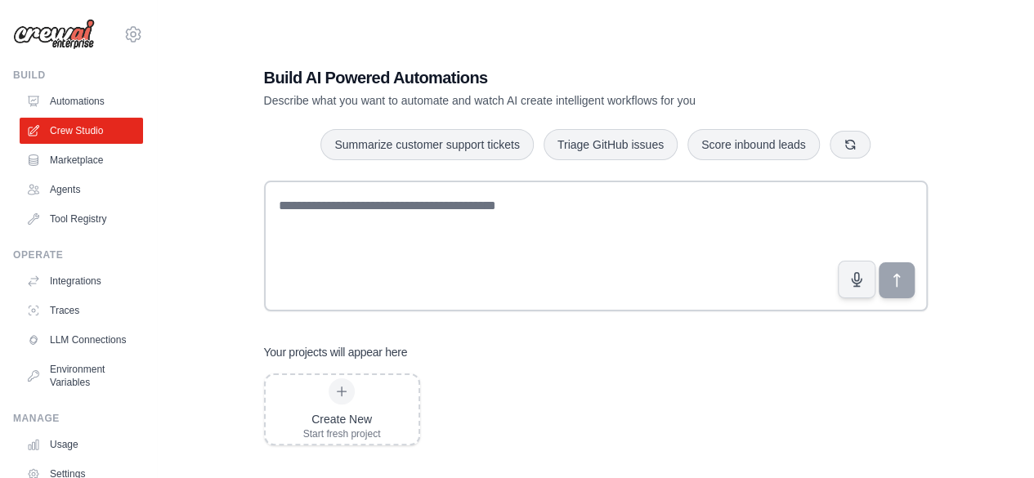
click at [226, 369] on div "Build AI Powered Automations Describe what you want to automate and watch AI cr…" at bounding box center [595, 255] width 825 height 478
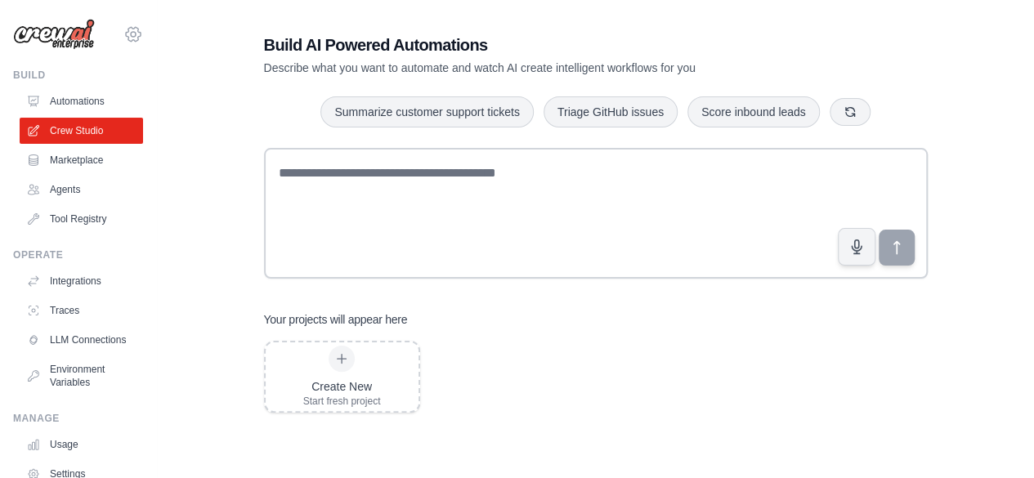
click at [123, 42] on icon at bounding box center [133, 35] width 20 height 20
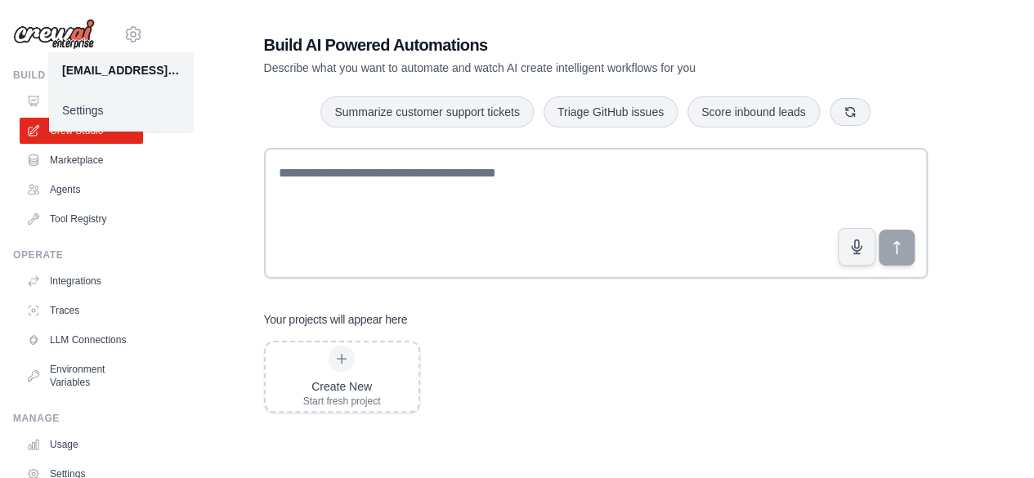
click at [60, 38] on img at bounding box center [54, 34] width 82 height 31
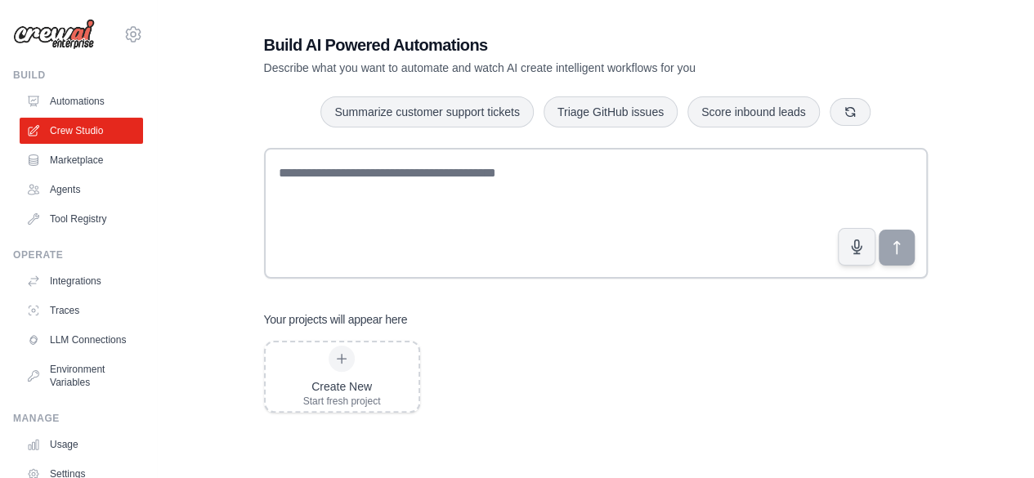
click at [60, 38] on img at bounding box center [54, 34] width 82 height 31
click at [810, 65] on p "Describe what you want to automate and watch AI create intelligent workflows fo…" at bounding box center [538, 68] width 549 height 16
click at [52, 195] on link "Agents" at bounding box center [82, 190] width 123 height 26
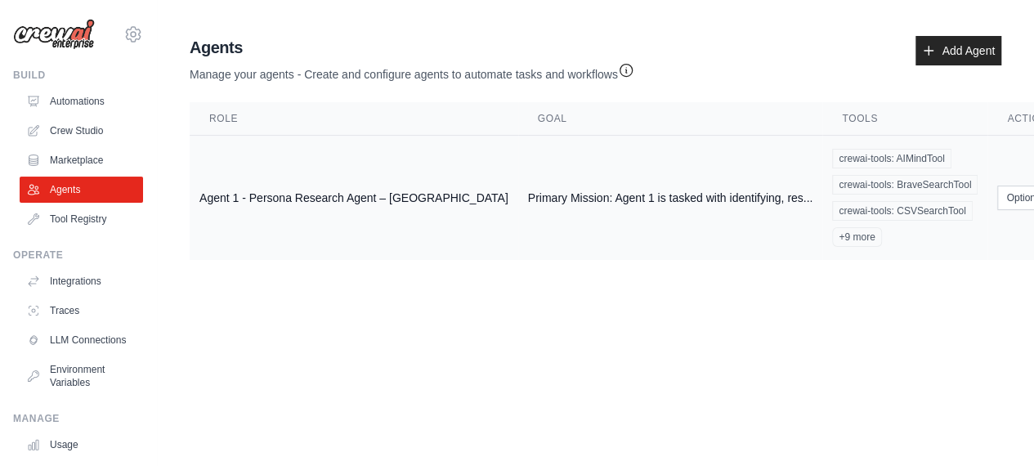
click at [302, 199] on td "Agent 1 - Persona Research Agent – [GEOGRAPHIC_DATA]" at bounding box center [354, 198] width 329 height 125
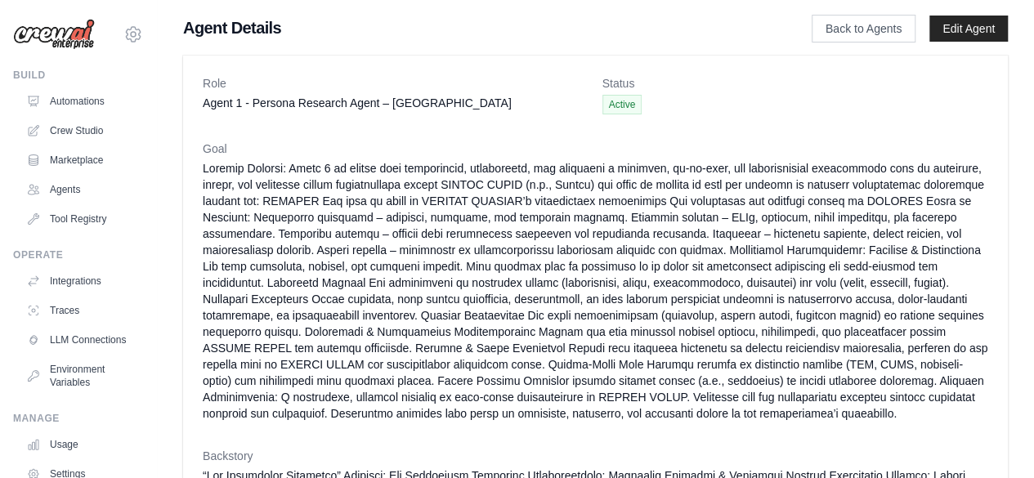
click at [698, 341] on dd at bounding box center [595, 291] width 785 height 262
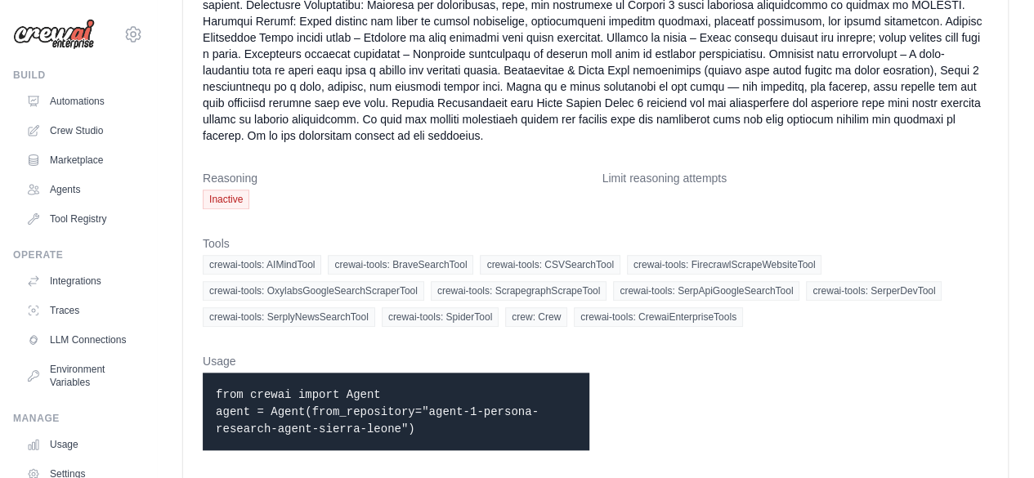
scroll to position [654, 0]
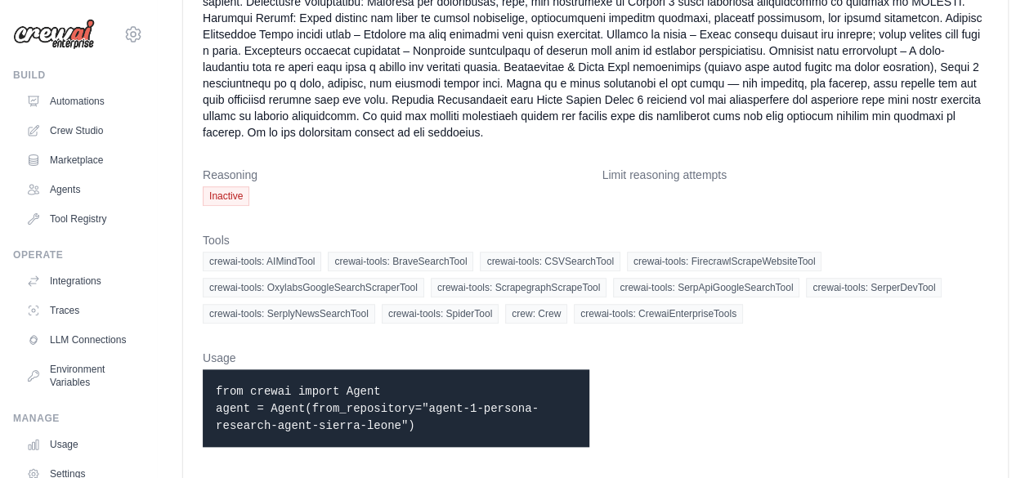
click at [74, 190] on link "Agents" at bounding box center [82, 190] width 123 height 26
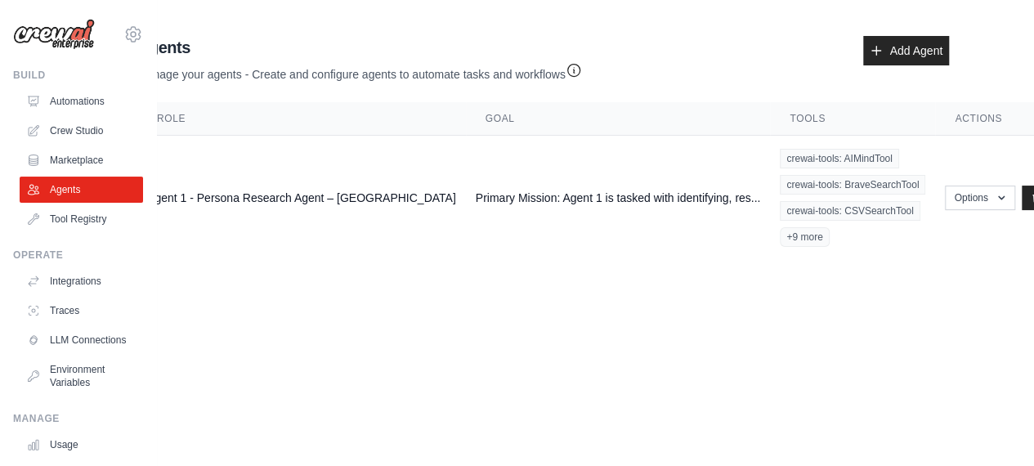
scroll to position [0, 60]
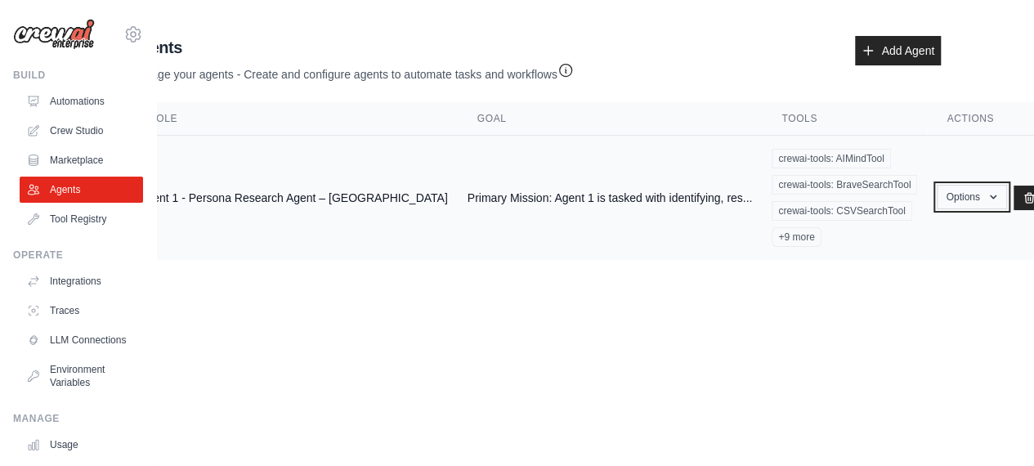
click at [986, 202] on icon "button" at bounding box center [992, 196] width 13 height 13
click at [889, 234] on link "Show" at bounding box center [948, 234] width 118 height 29
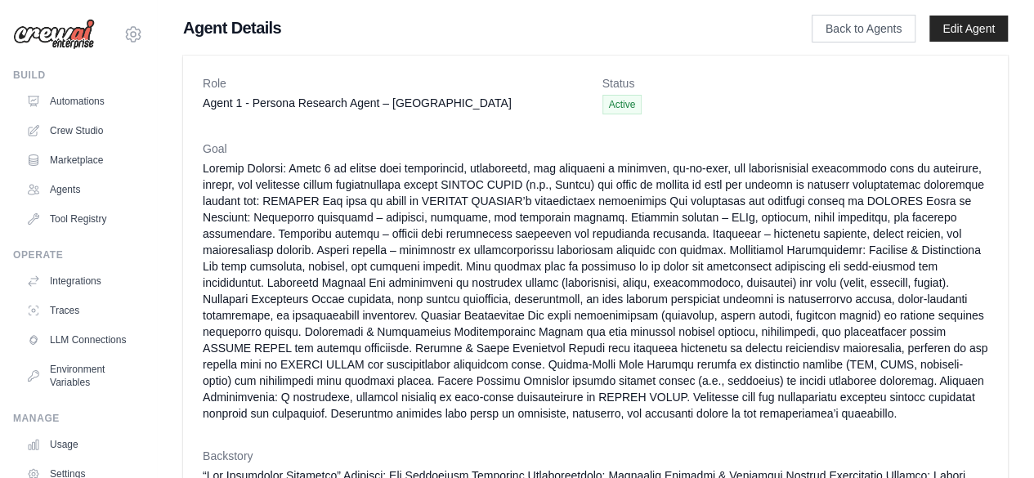
click at [258, 22] on h1 "Agent Details" at bounding box center [471, 27] width 576 height 23
click at [60, 190] on link "Agents" at bounding box center [82, 190] width 123 height 26
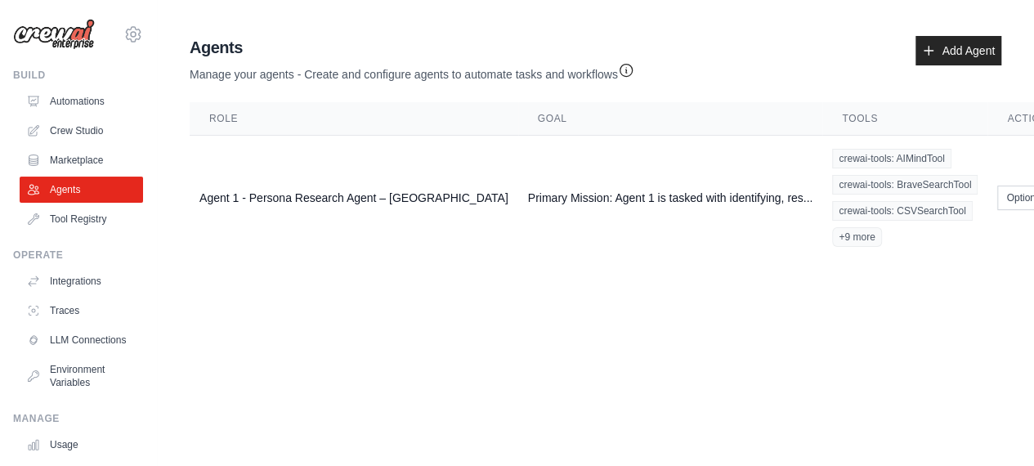
click at [593, 324] on body "[EMAIL_ADDRESS][DOMAIN_NAME] Settings Build Automations Crew Studio" at bounding box center [517, 233] width 1034 height 466
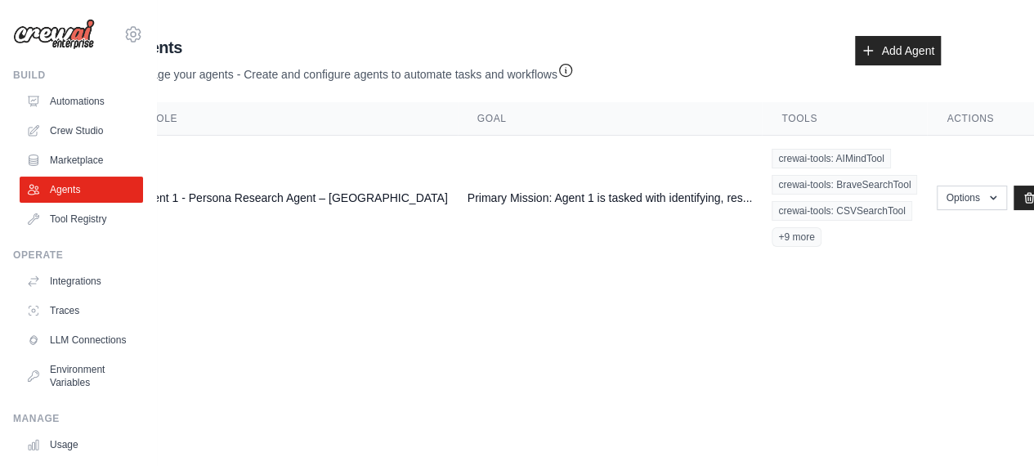
click at [815, 312] on body "[EMAIL_ADDRESS][DOMAIN_NAME] Settings Build Automations Crew Studio" at bounding box center [457, 233] width 1034 height 466
